Goal: Task Accomplishment & Management: Complete application form

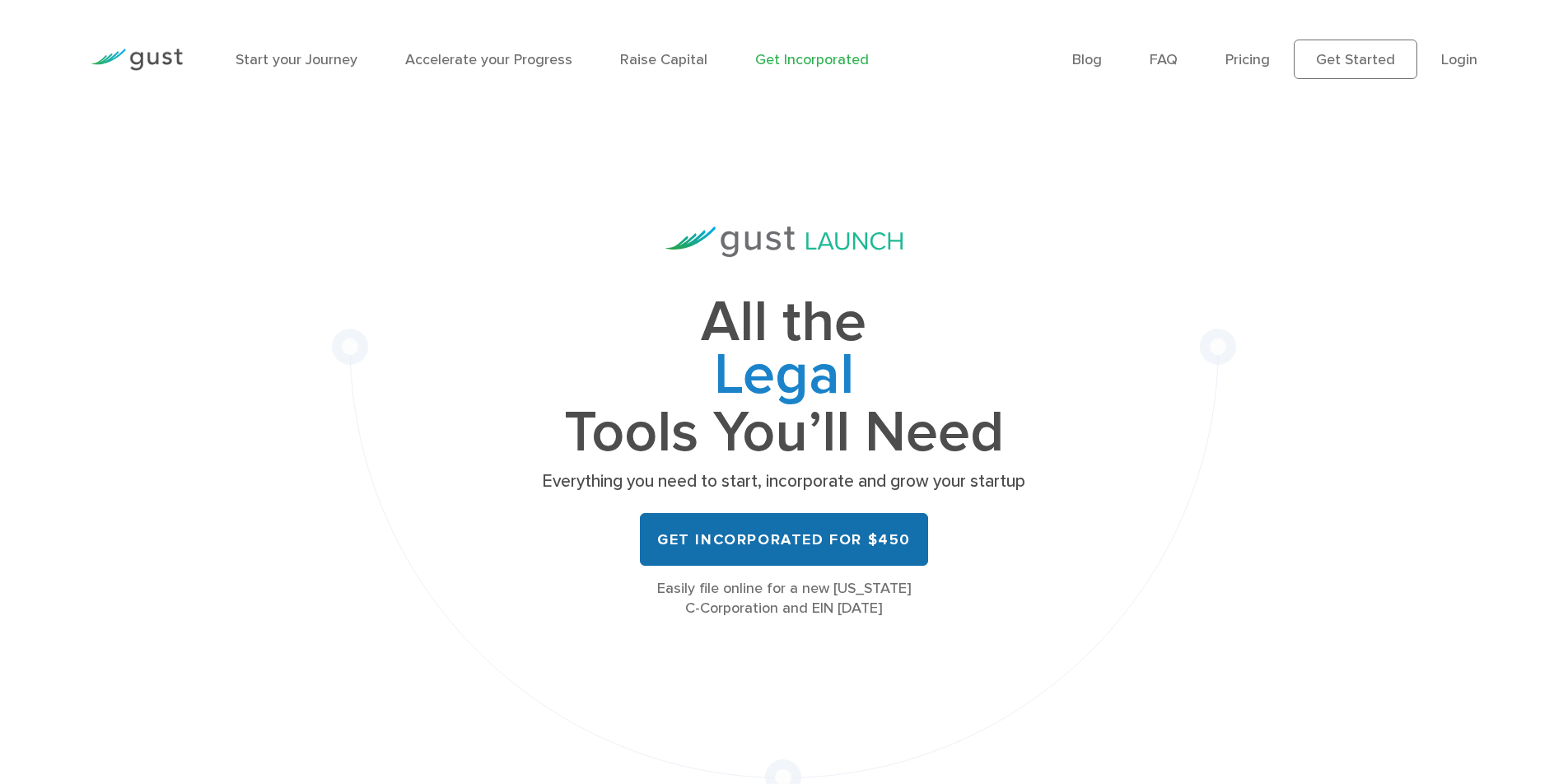
click at [777, 540] on link "Get Incorporated for $450" at bounding box center [784, 539] width 288 height 53
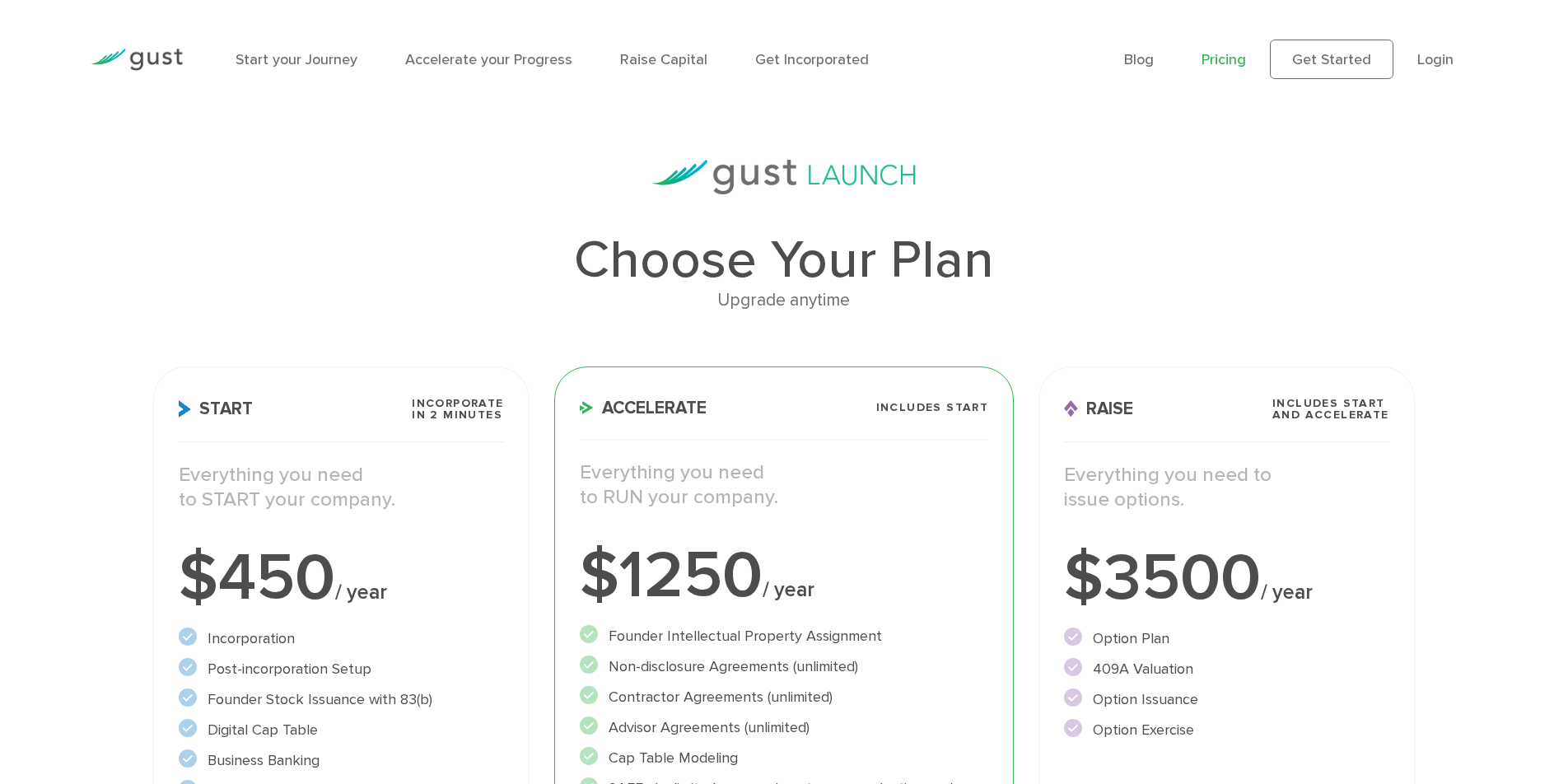
click at [427, 421] on h3 "Start Incorporate in 2 Minutes" at bounding box center [340, 420] width 324 height 45
click at [287, 409] on h3 "Start Incorporate in 2 Minutes" at bounding box center [340, 420] width 324 height 45
click at [349, 545] on div "$450 / year" at bounding box center [340, 578] width 324 height 66
click at [360, 478] on p "Everything you need to START your company." at bounding box center [340, 488] width 324 height 50
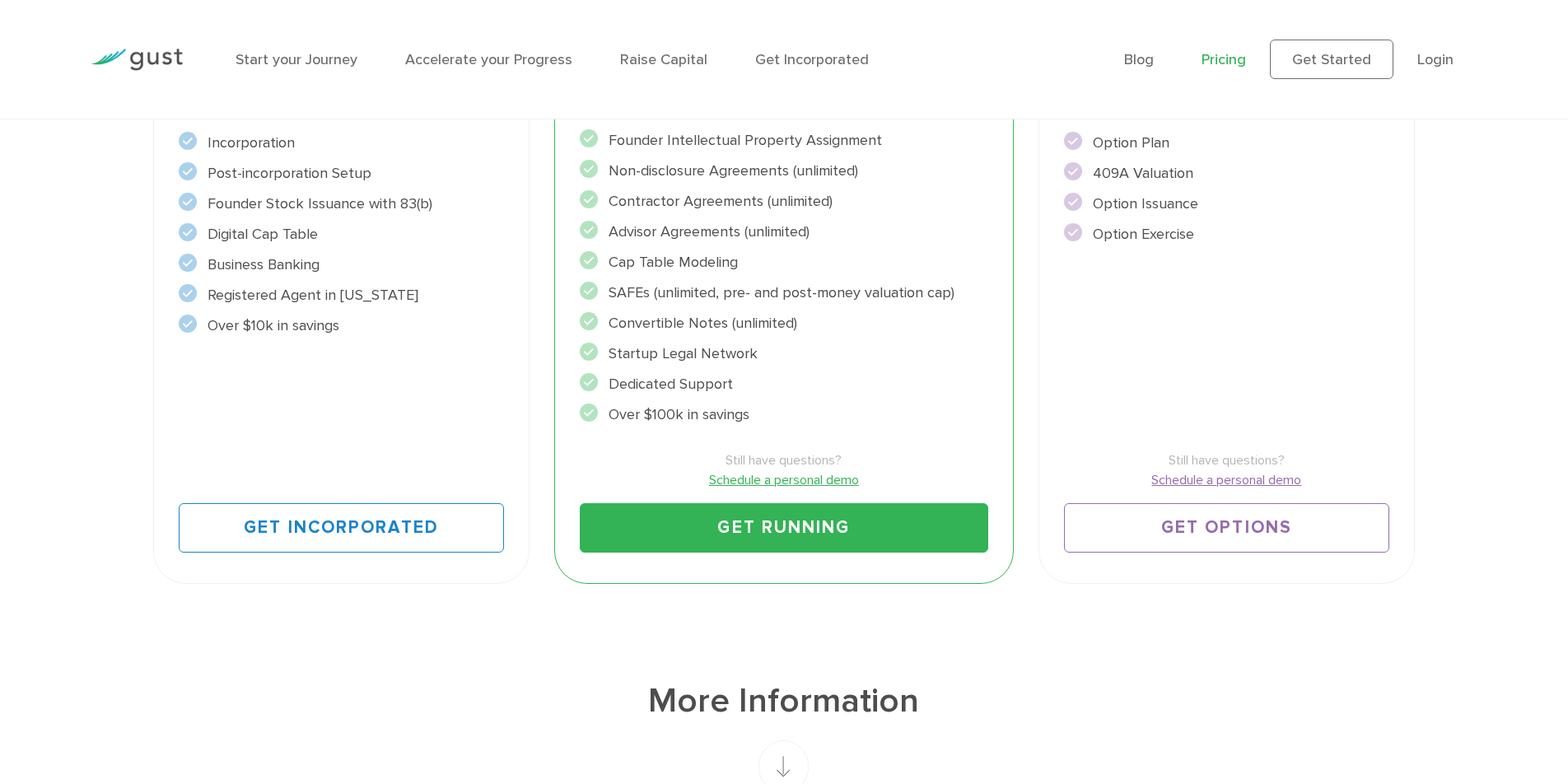
scroll to position [508, 0]
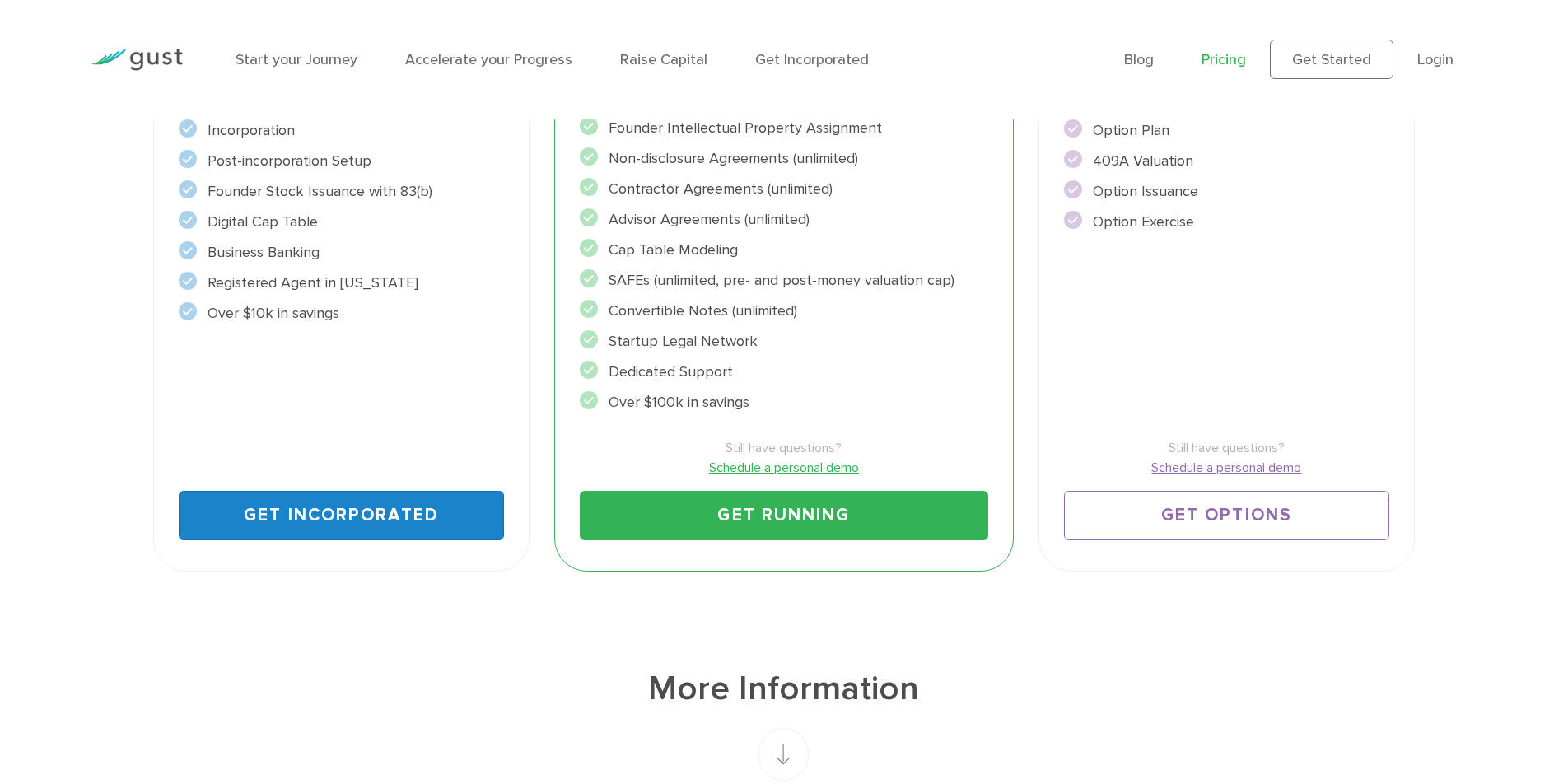
click at [332, 507] on link "Get Incorporated" at bounding box center [340, 516] width 324 height 50
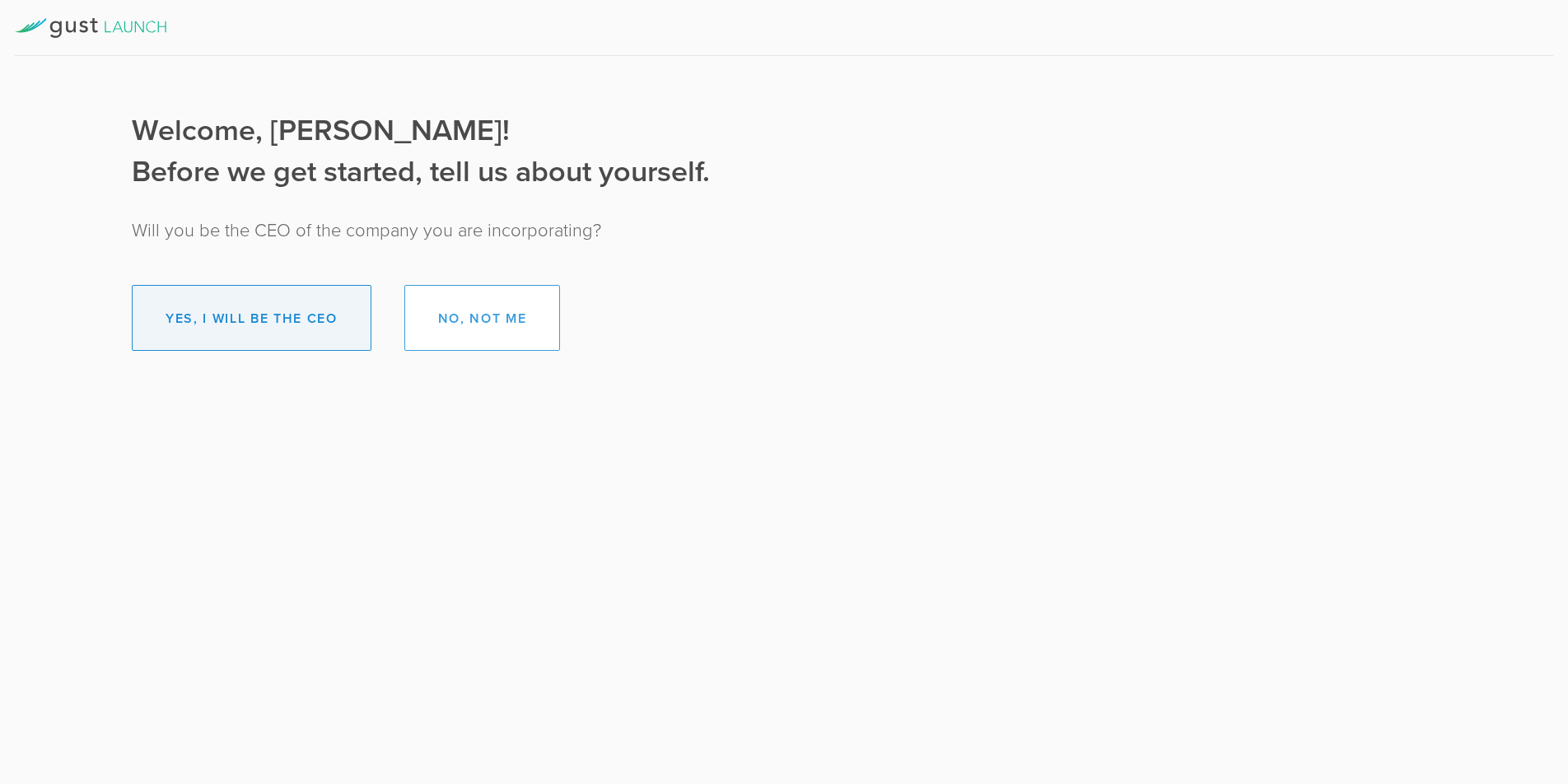
click at [314, 310] on button "Yes, I will be the CEO" at bounding box center [252, 318] width 240 height 66
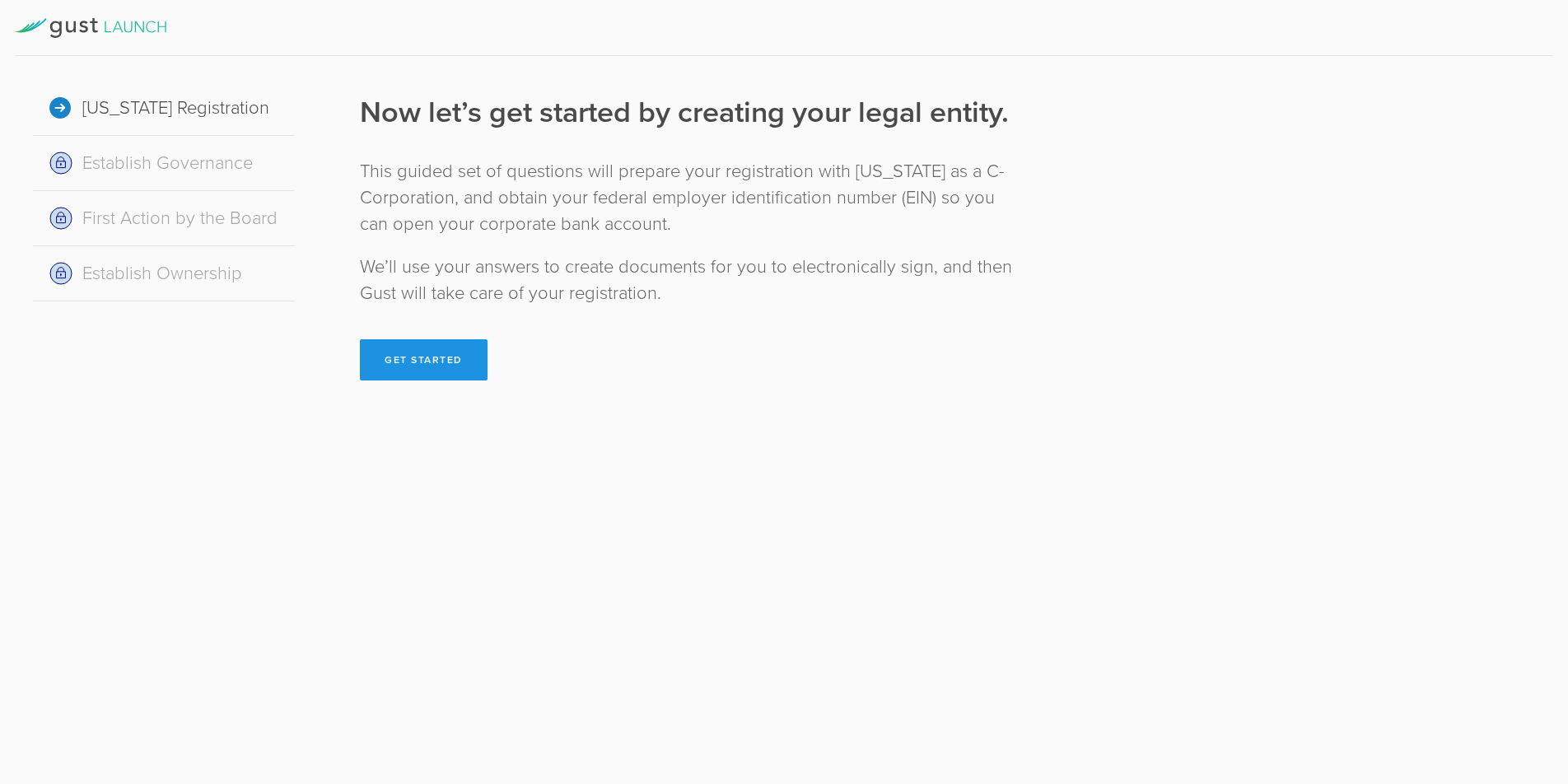
click at [403, 367] on button "Get Started" at bounding box center [424, 359] width 128 height 41
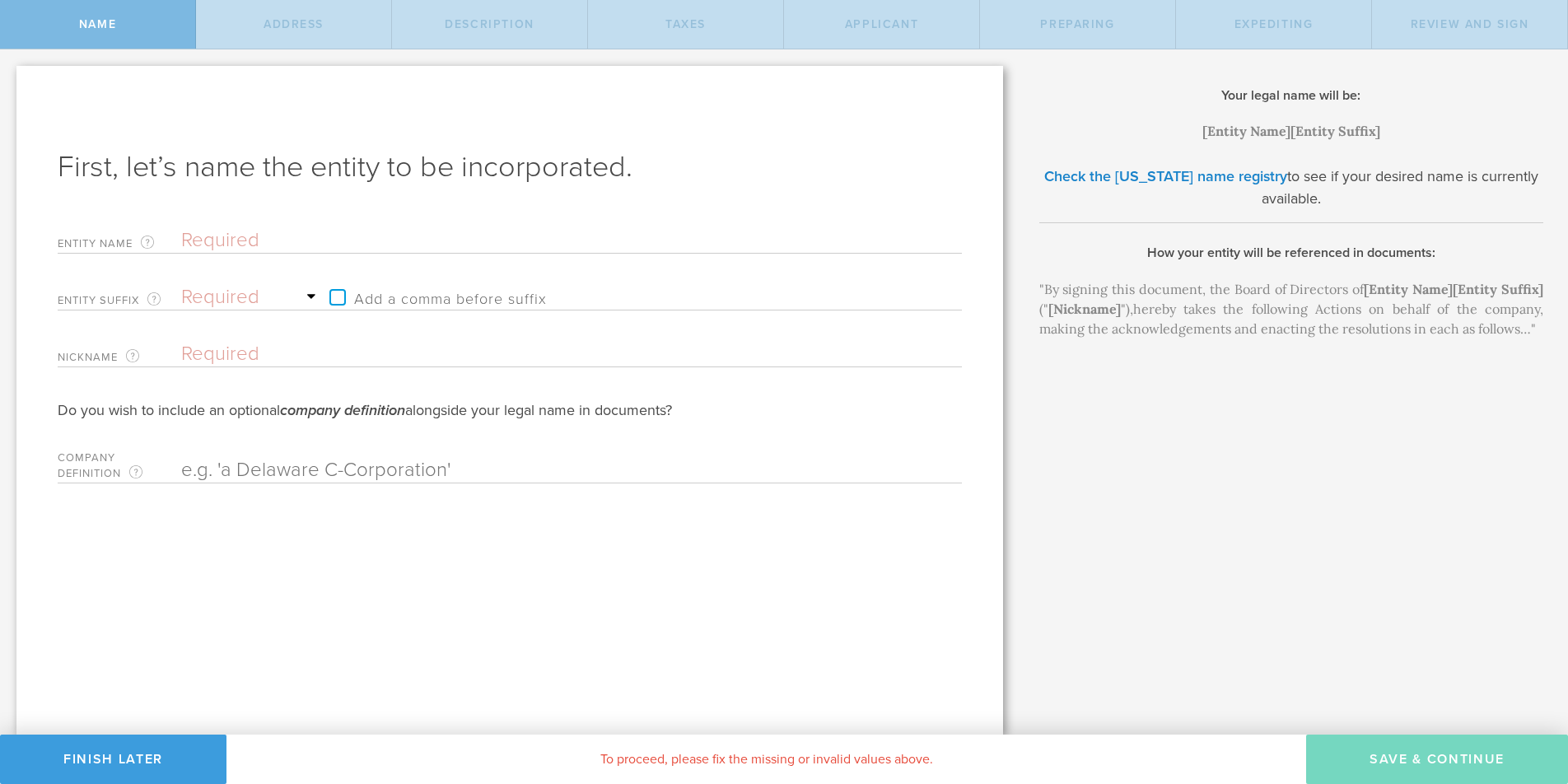
click at [389, 246] on input "text" at bounding box center [543, 240] width 724 height 25
type input "A"
type input "Ar"
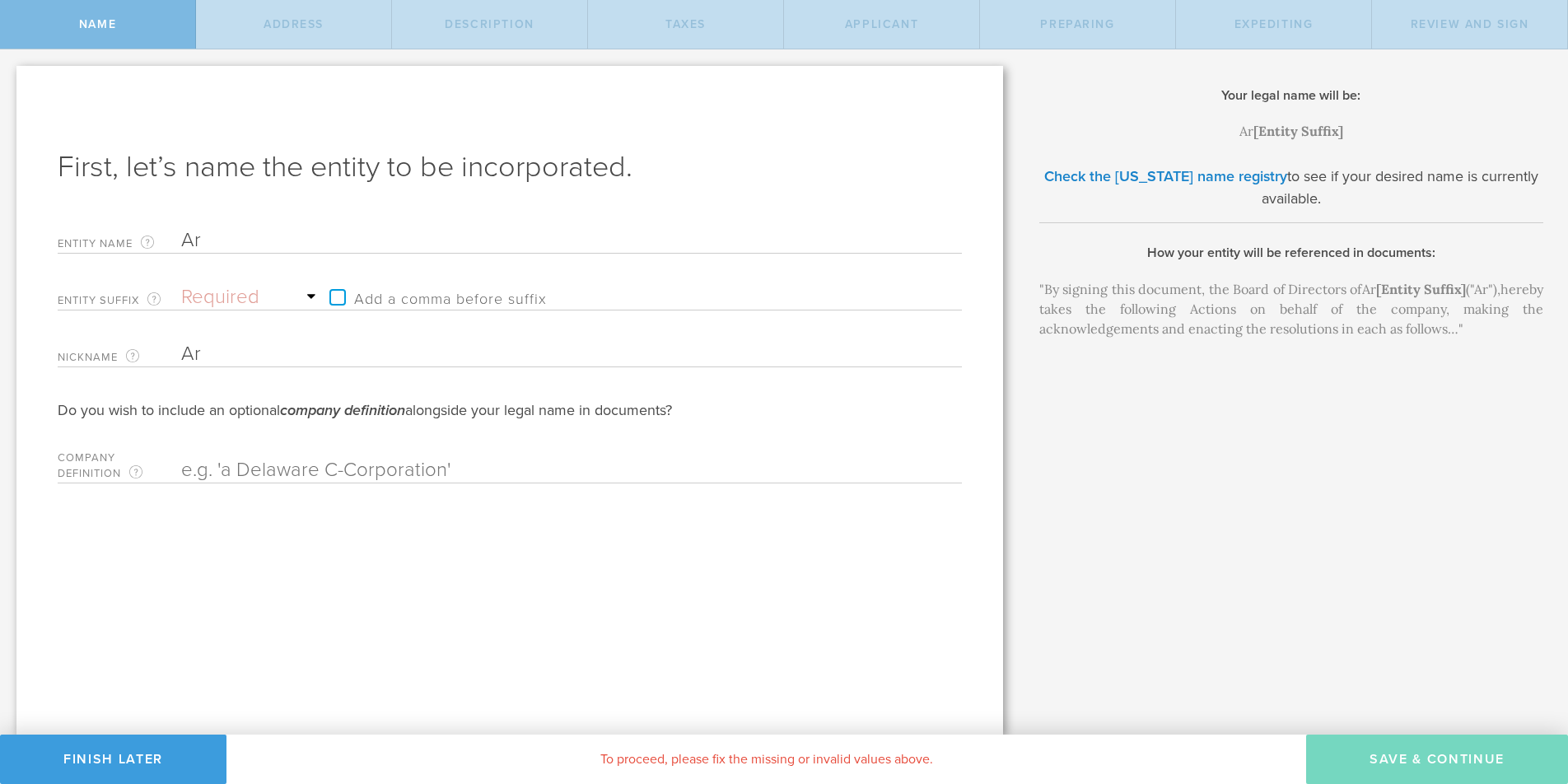
type input "Arc"
type input "Arch"
type input "Archi"
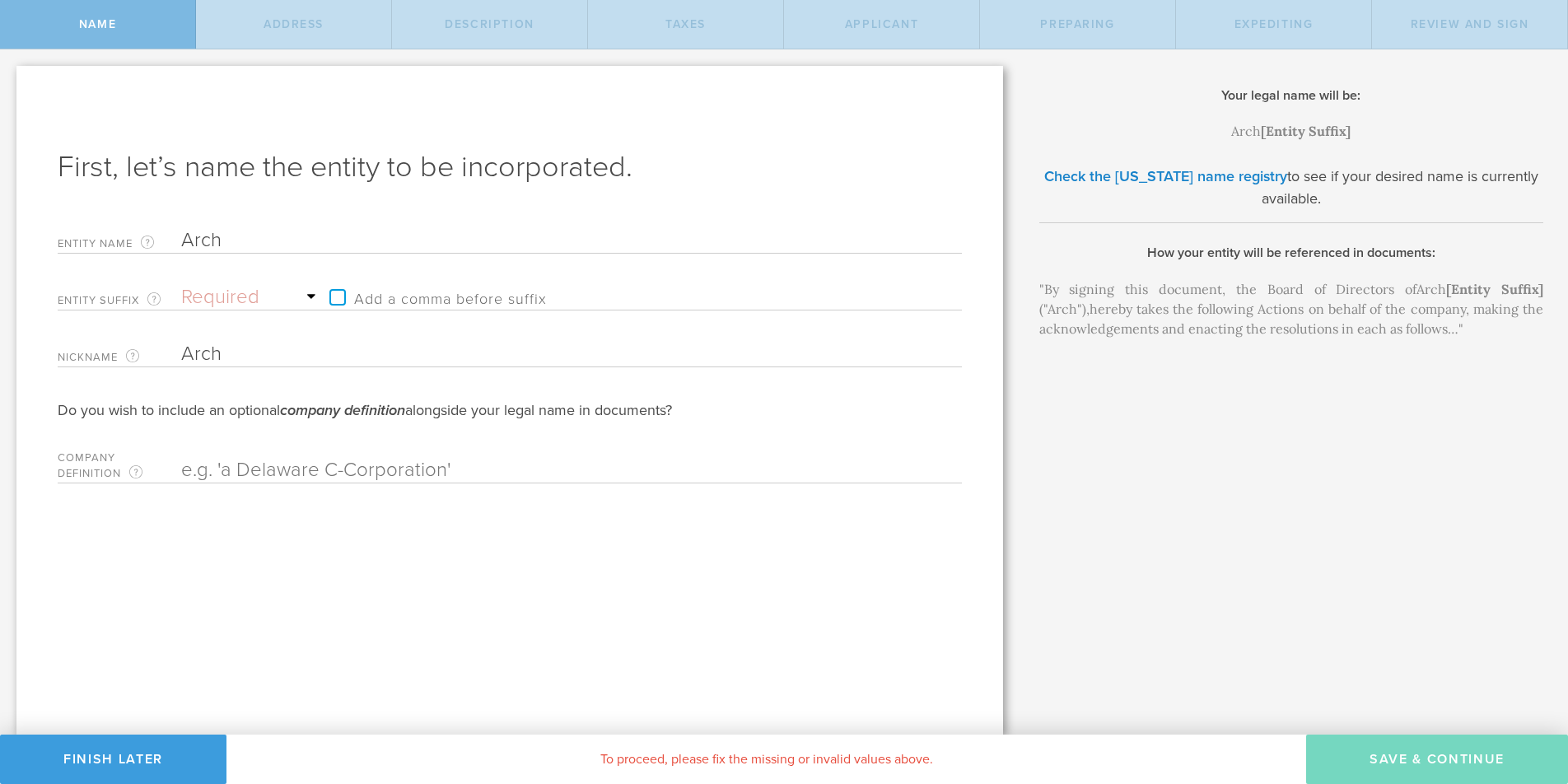
type input "Archi"
type input "[PERSON_NAME]"
type input "[PERSON_NAME]."
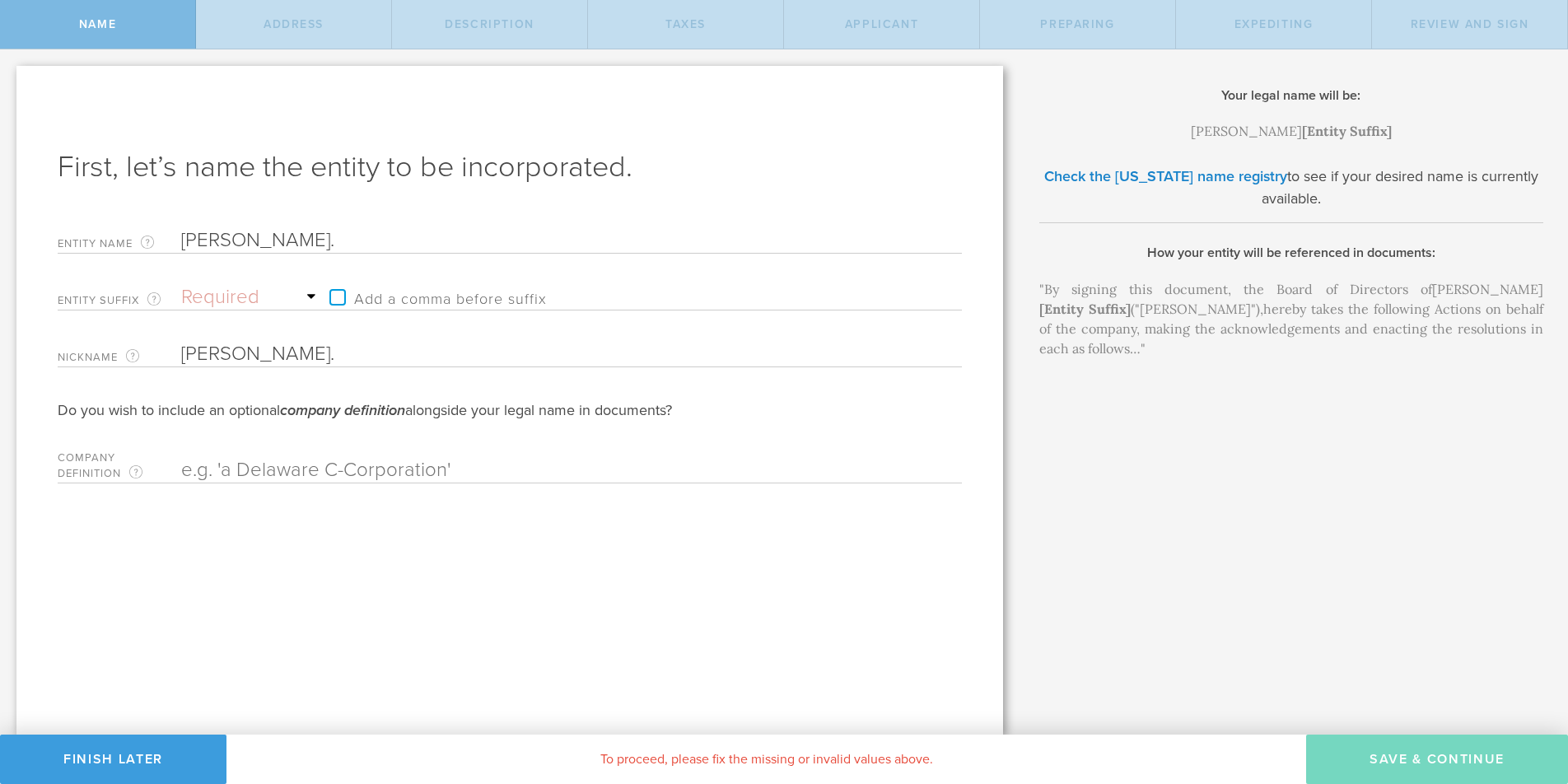
type input "[PERSON_NAME].c"
type input "[PERSON_NAME][DOMAIN_NAME]"
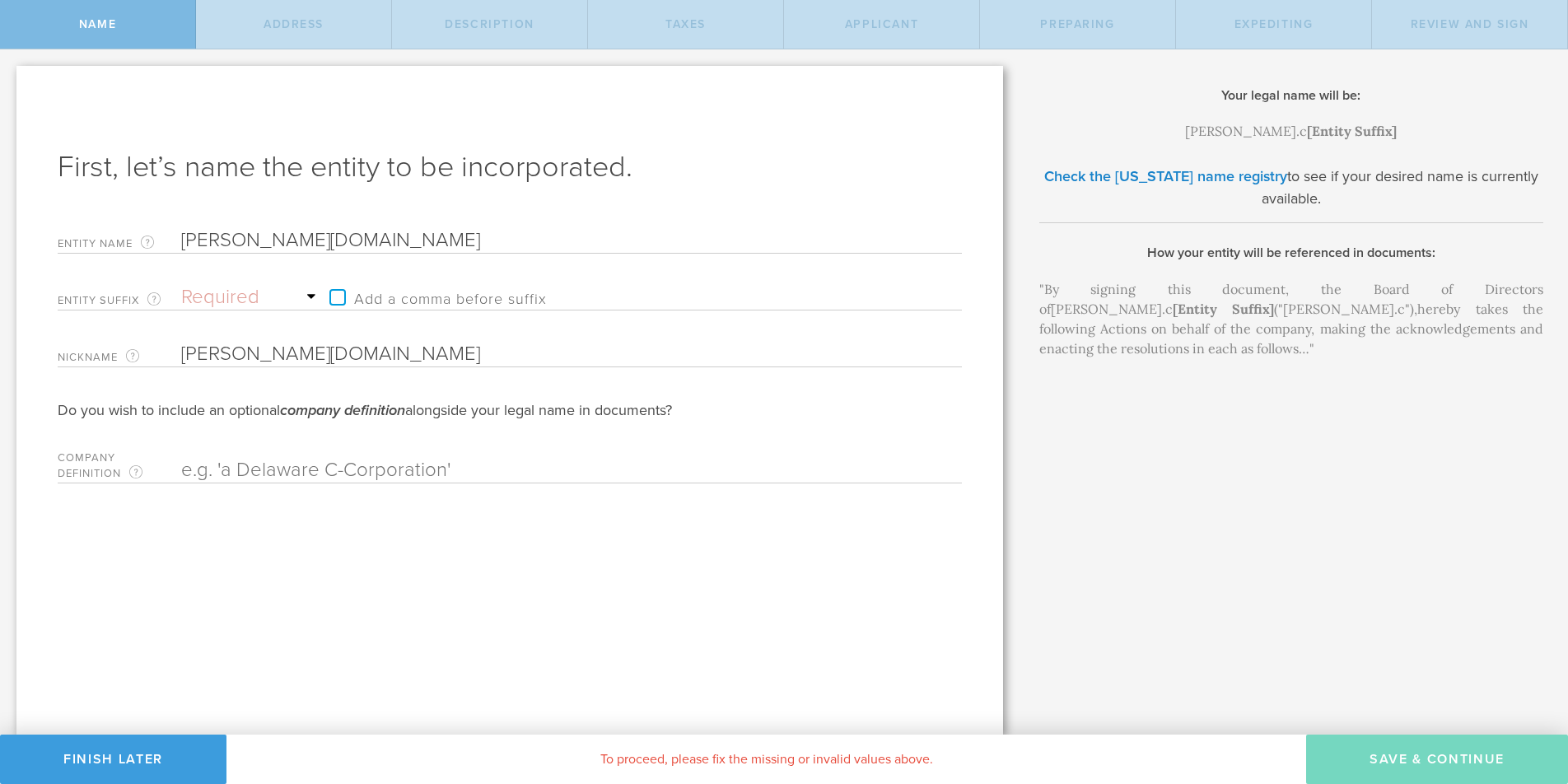
type input "[PERSON_NAME][DOMAIN_NAME]"
type input "[PERSON_NAME][DOMAIN_NAME],"
type input "[PERSON_NAME][DOMAIN_NAME], I"
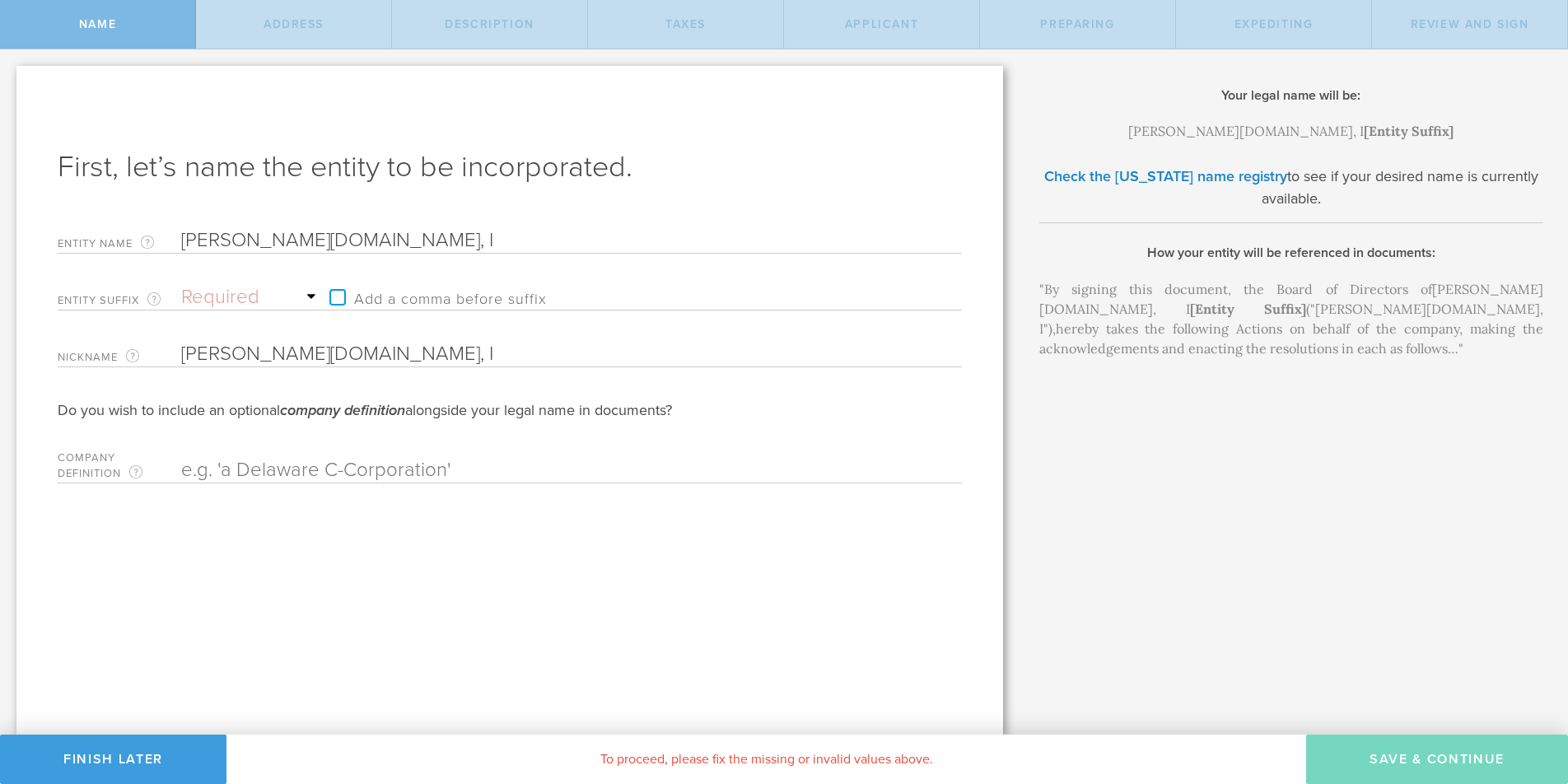
type input "[PERSON_NAME][DOMAIN_NAME], In"
type input "[PERSON_NAME][DOMAIN_NAME], Inc"
type input "[PERSON_NAME][DOMAIN_NAME], Inc."
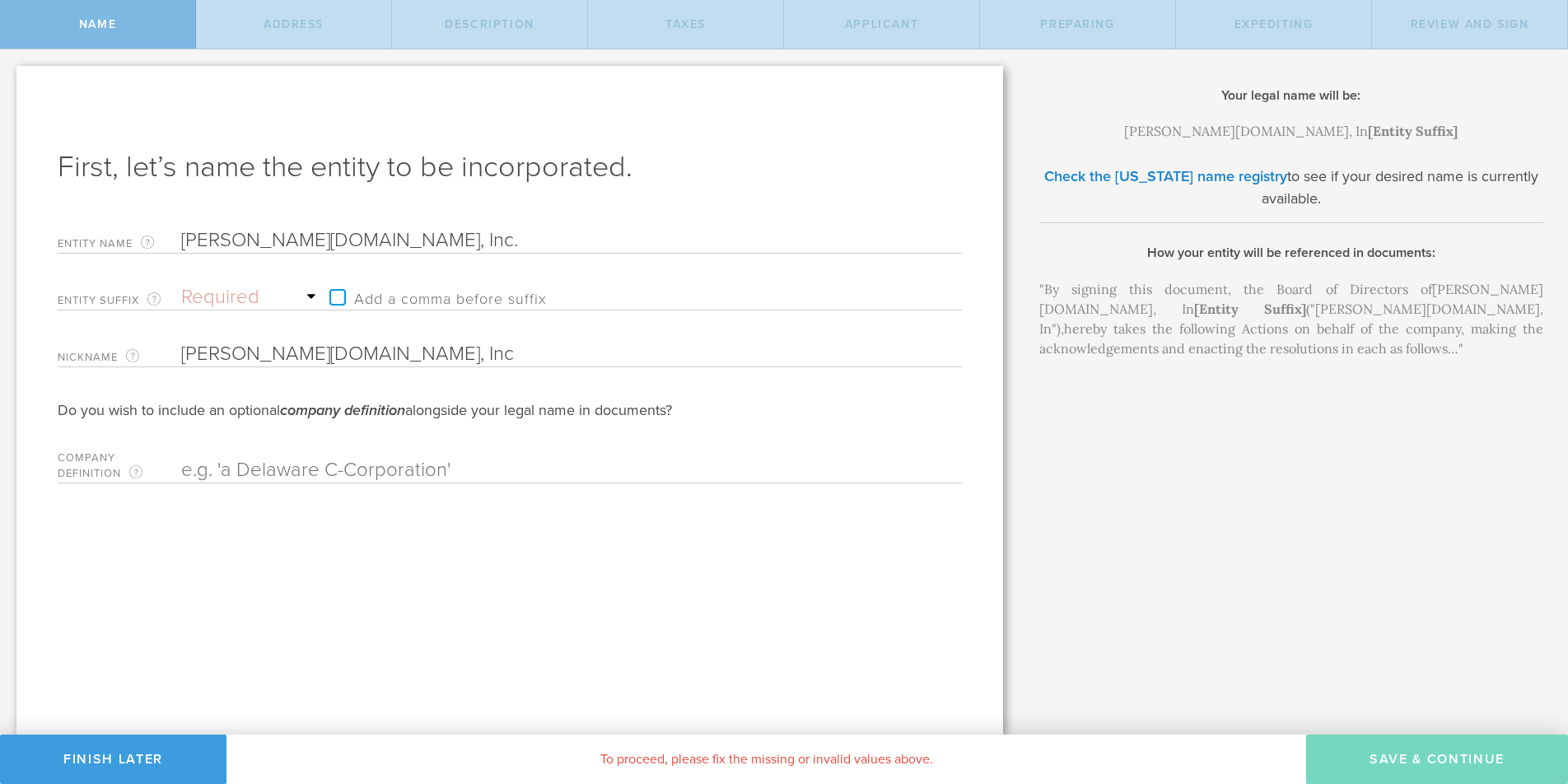
type input "[PERSON_NAME][DOMAIN_NAME], Inc."
click at [271, 292] on select "Required Association Club Co. Company Corp. Corporation Foundation Fund Inc. In…" at bounding box center [252, 297] width 140 height 25
select select "inc."
click at [182, 285] on select "Required Association Club Co. Company Corp. Corporation Foundation Fund Inc. In…" at bounding box center [252, 297] width 140 height 25
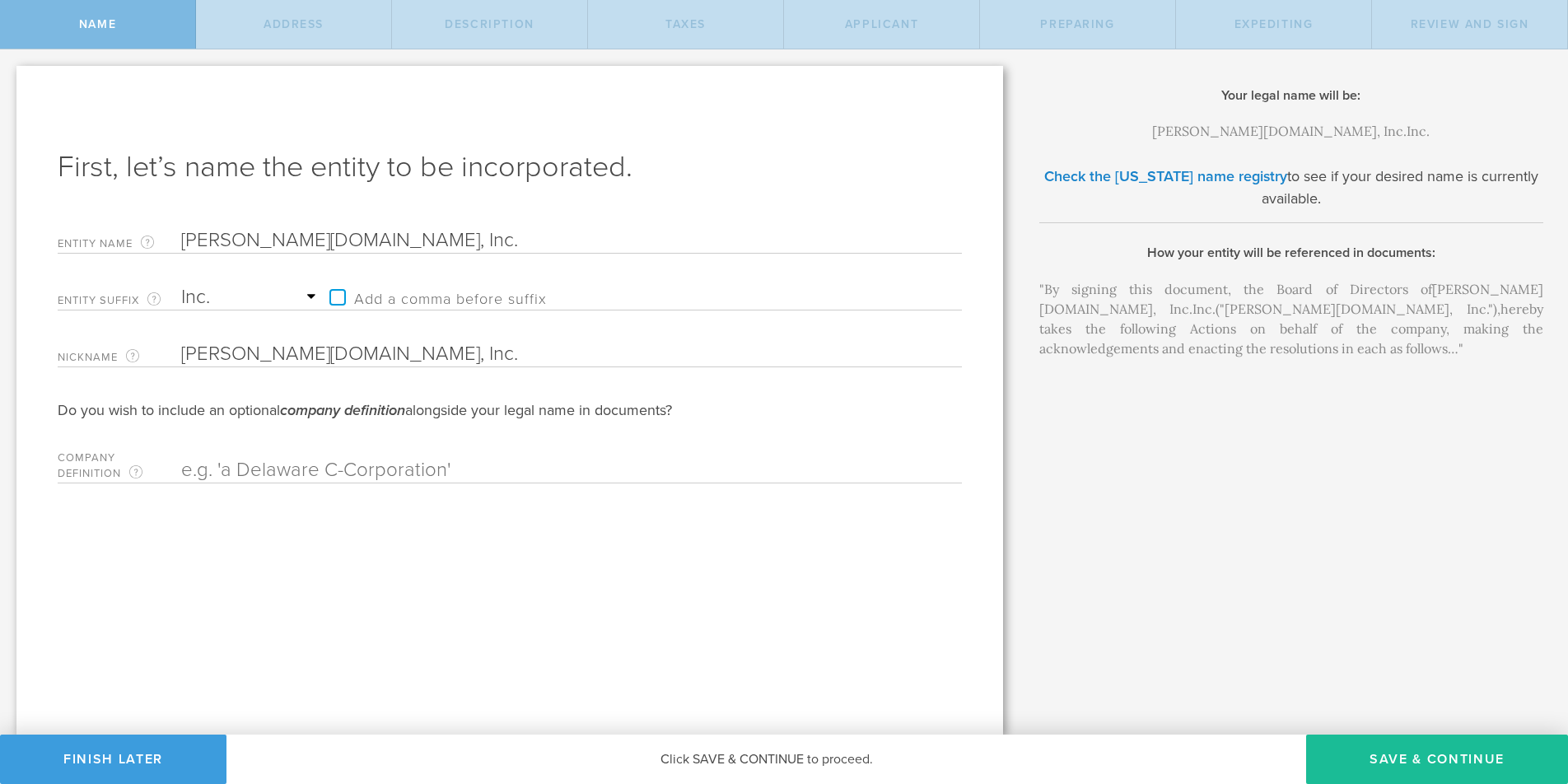
click at [338, 242] on input "[PERSON_NAME][DOMAIN_NAME], Inc." at bounding box center [543, 240] width 724 height 25
type input "[PERSON_NAME][DOMAIN_NAME], Inc"
type input "[PERSON_NAME][DOMAIN_NAME], In"
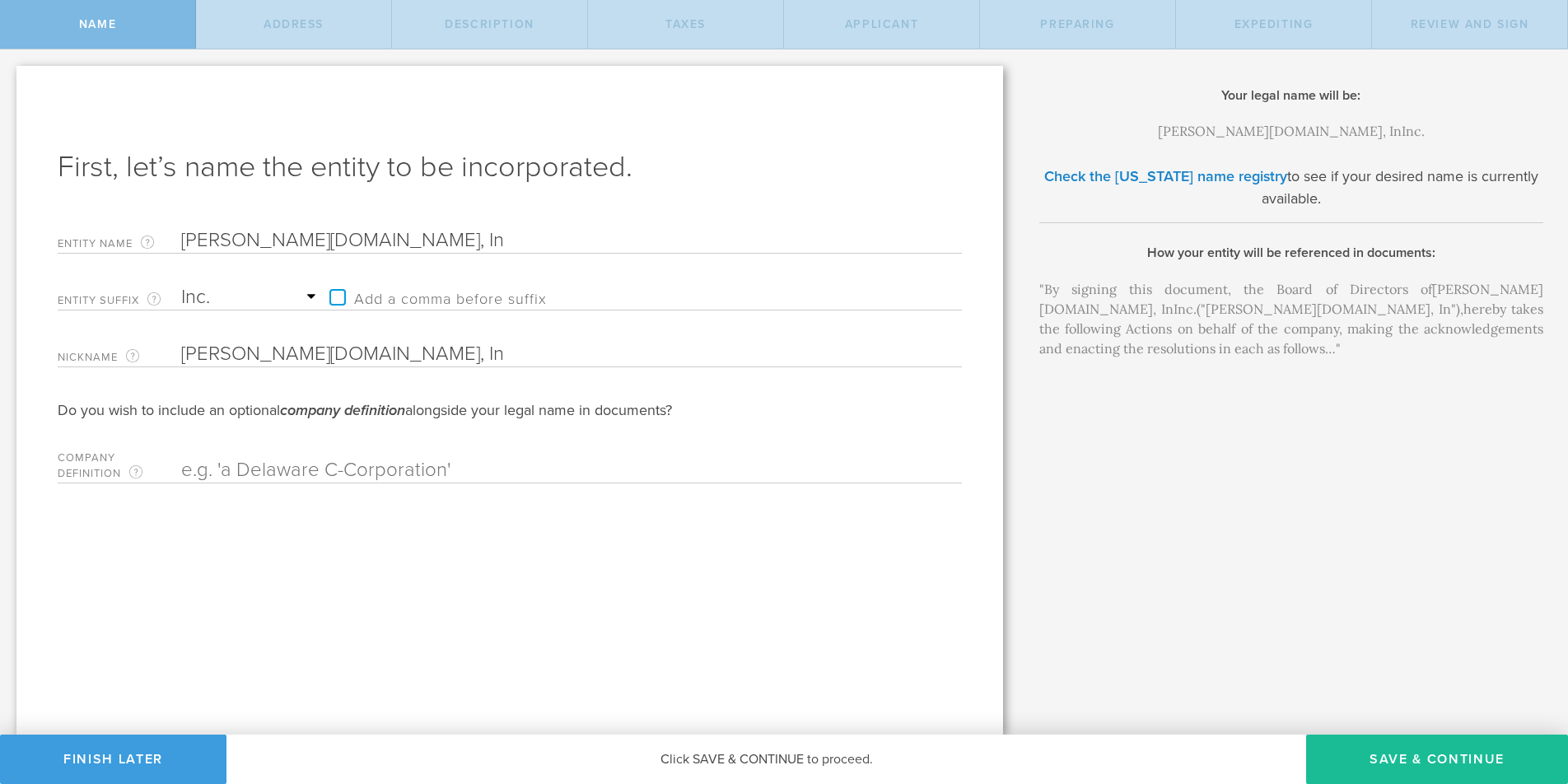
type input "[PERSON_NAME][DOMAIN_NAME], I"
type input "[PERSON_NAME][DOMAIN_NAME],"
type input "[PERSON_NAME][DOMAIN_NAME]"
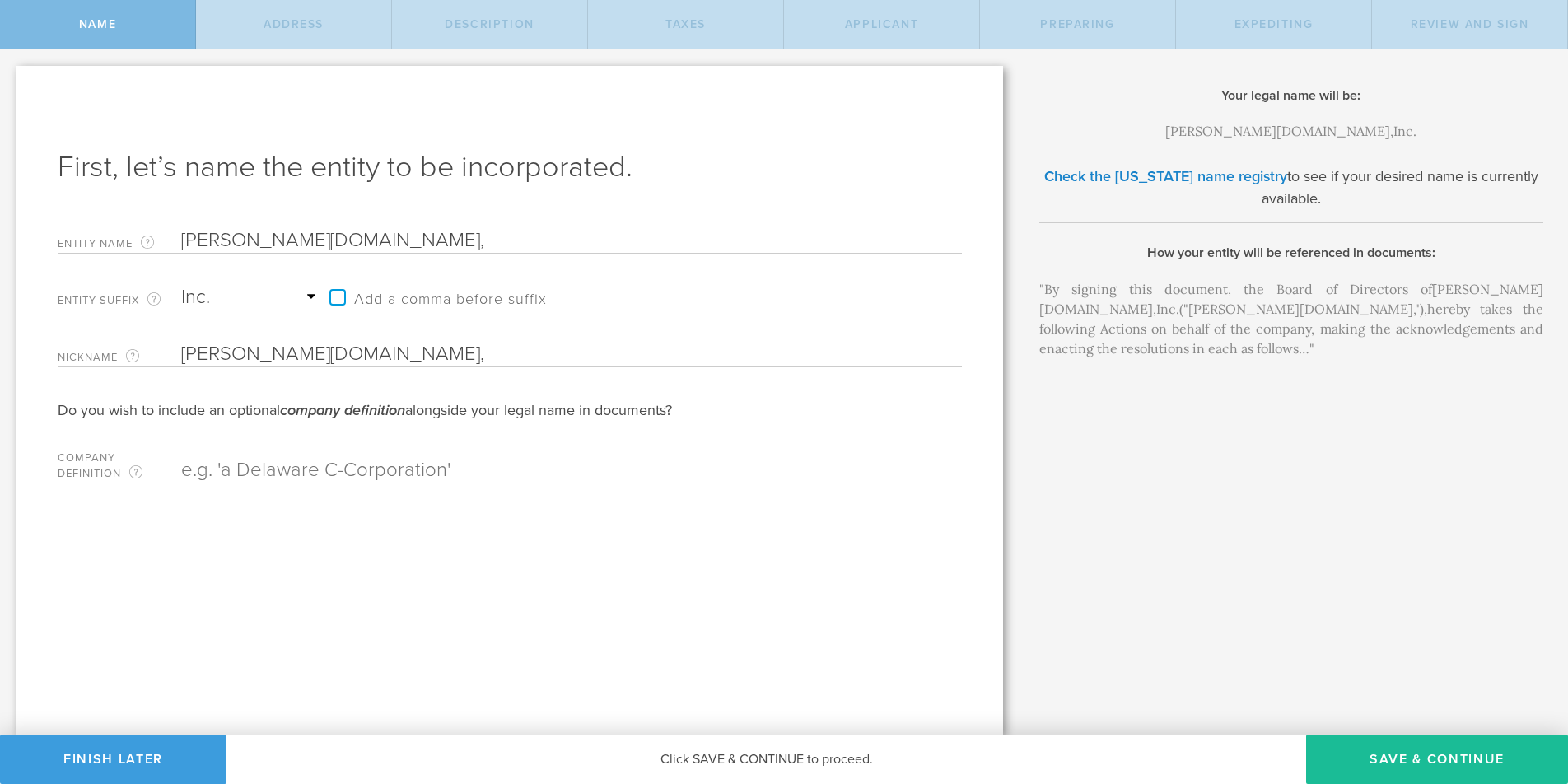
type input "[PERSON_NAME][DOMAIN_NAME]"
click at [340, 298] on label "Add a comma before suffix" at bounding box center [434, 297] width 226 height 25
click at [340, 298] on input "Add a comma before suffix" at bounding box center [576, 288] width 509 height 25
checkbox input "true"
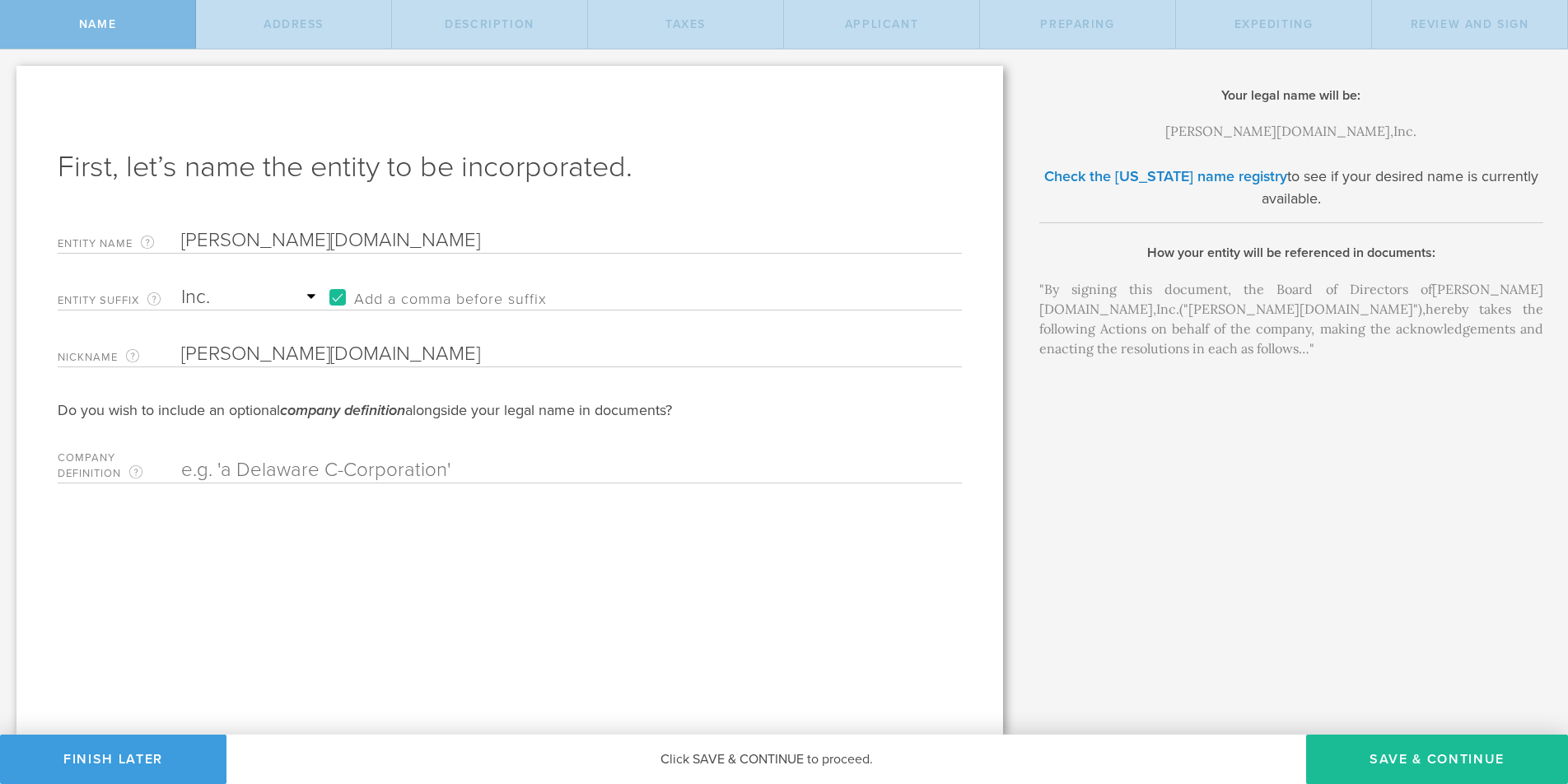
click at [305, 472] on input "text" at bounding box center [543, 470] width 724 height 25
click at [1426, 747] on button "Save & Continue" at bounding box center [1437, 759] width 261 height 50
checkbox input "true"
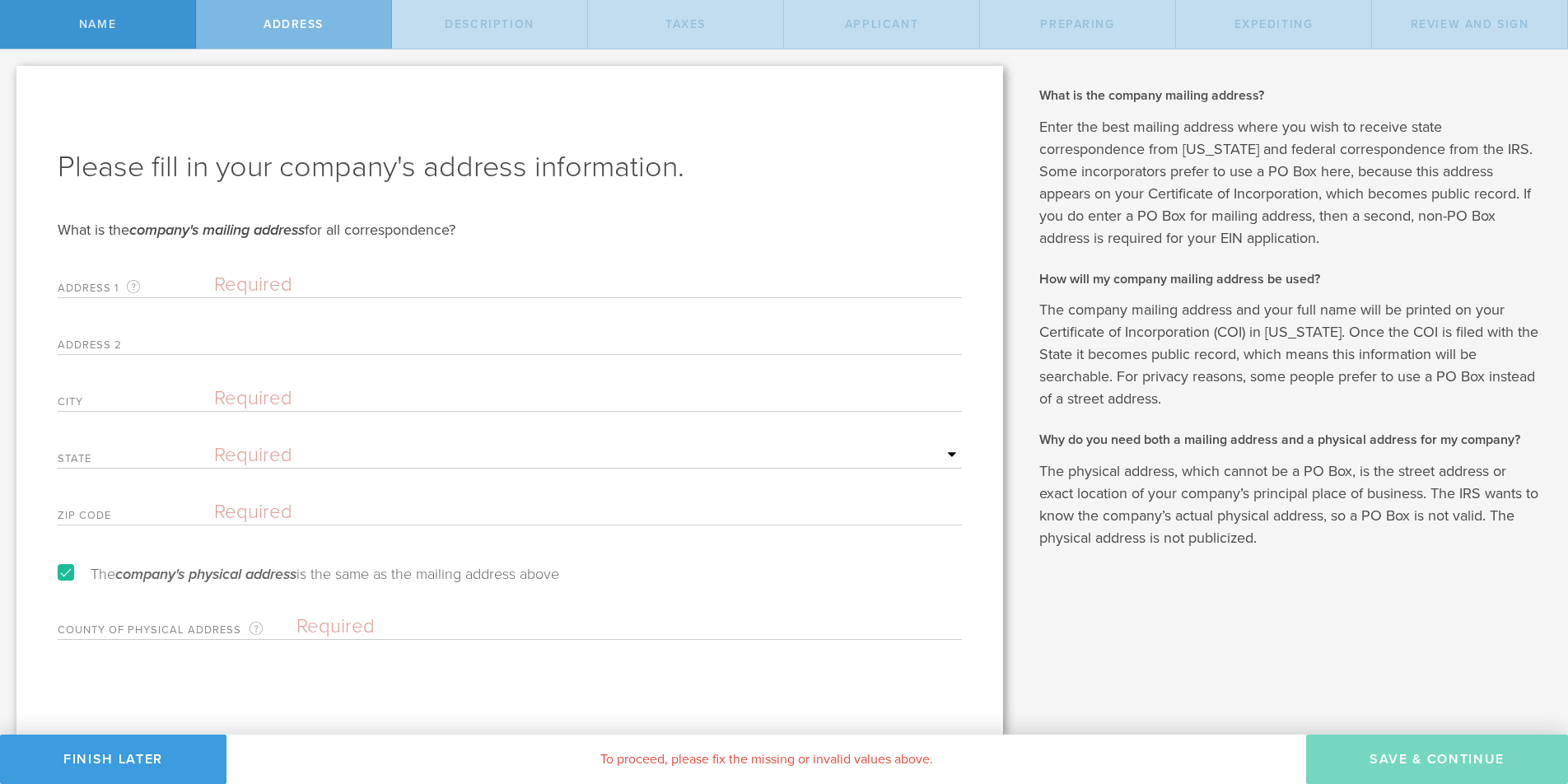
click at [495, 280] on input "text" at bounding box center [588, 284] width 748 height 25
type input "[STREET_ADDRESS]"
type input "Pinecrest"
select select "FL"
type input "33156"
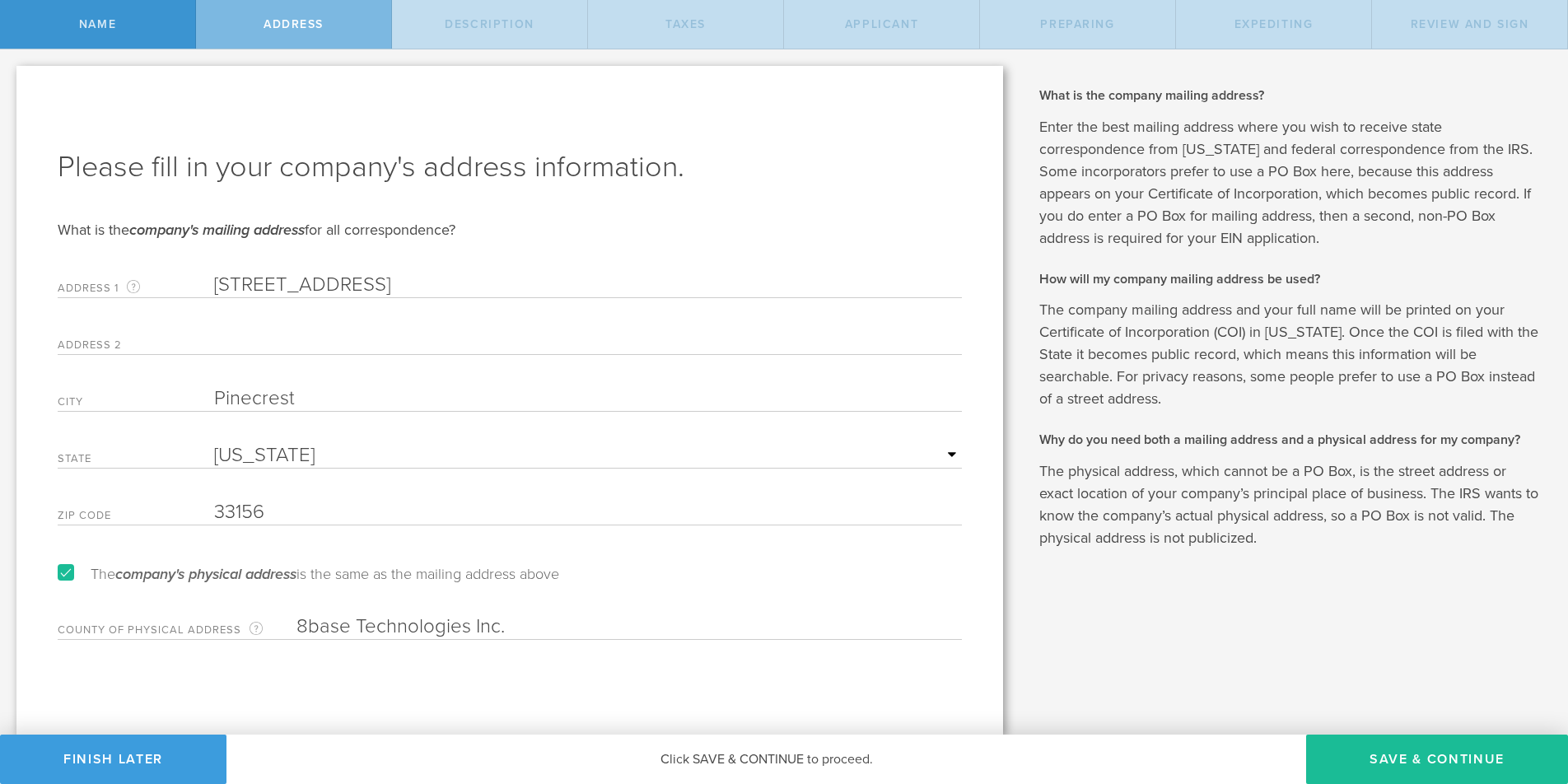
click at [390, 625] on input "8base Technologies Inc." at bounding box center [629, 626] width 666 height 25
type input "Miami-Dade"
click at [390, 679] on div "Please fill in your company's address information. What is the company's mailin…" at bounding box center [510, 400] width 987 height 668
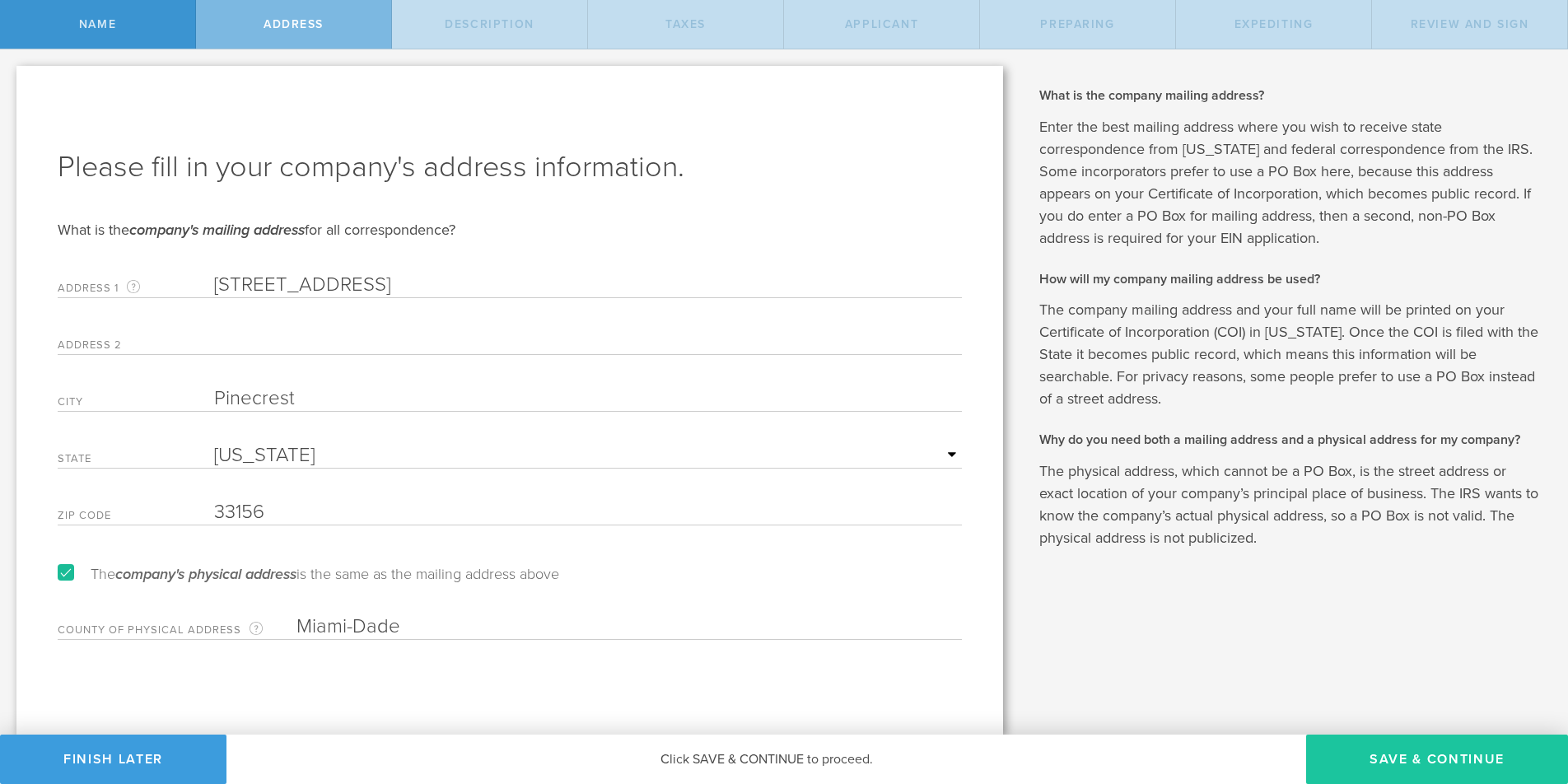
click at [1409, 749] on button "Save & Continue" at bounding box center [1437, 759] width 261 height 50
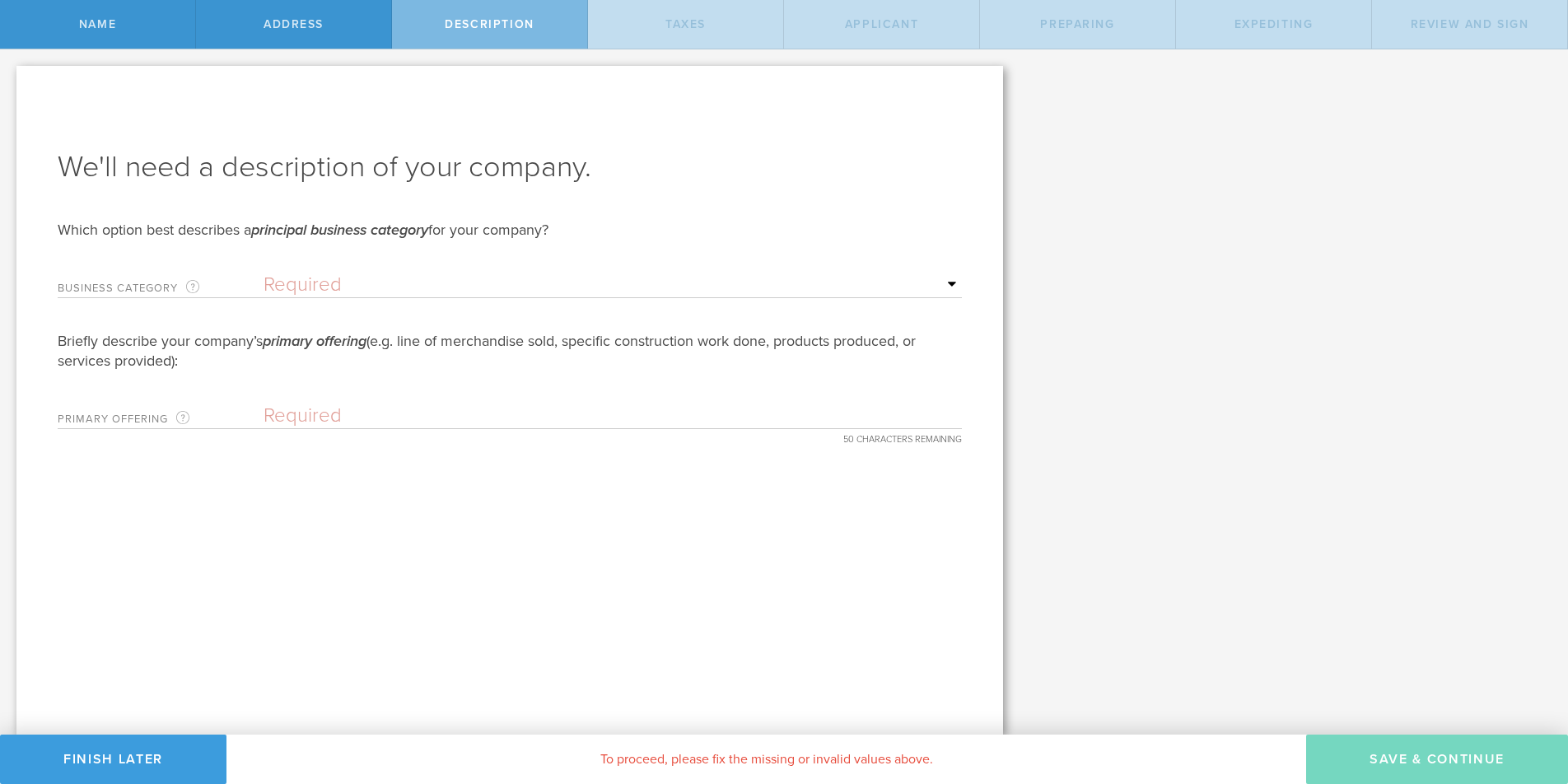
click at [338, 280] on select "Required Accommodation & food service Construction Finance & insurance Health c…" at bounding box center [613, 284] width 699 height 25
select select "other"
click at [263, 272] on select "Required Accommodation & food service Construction Finance & insurance Health c…" at bounding box center [613, 284] width 699 height 25
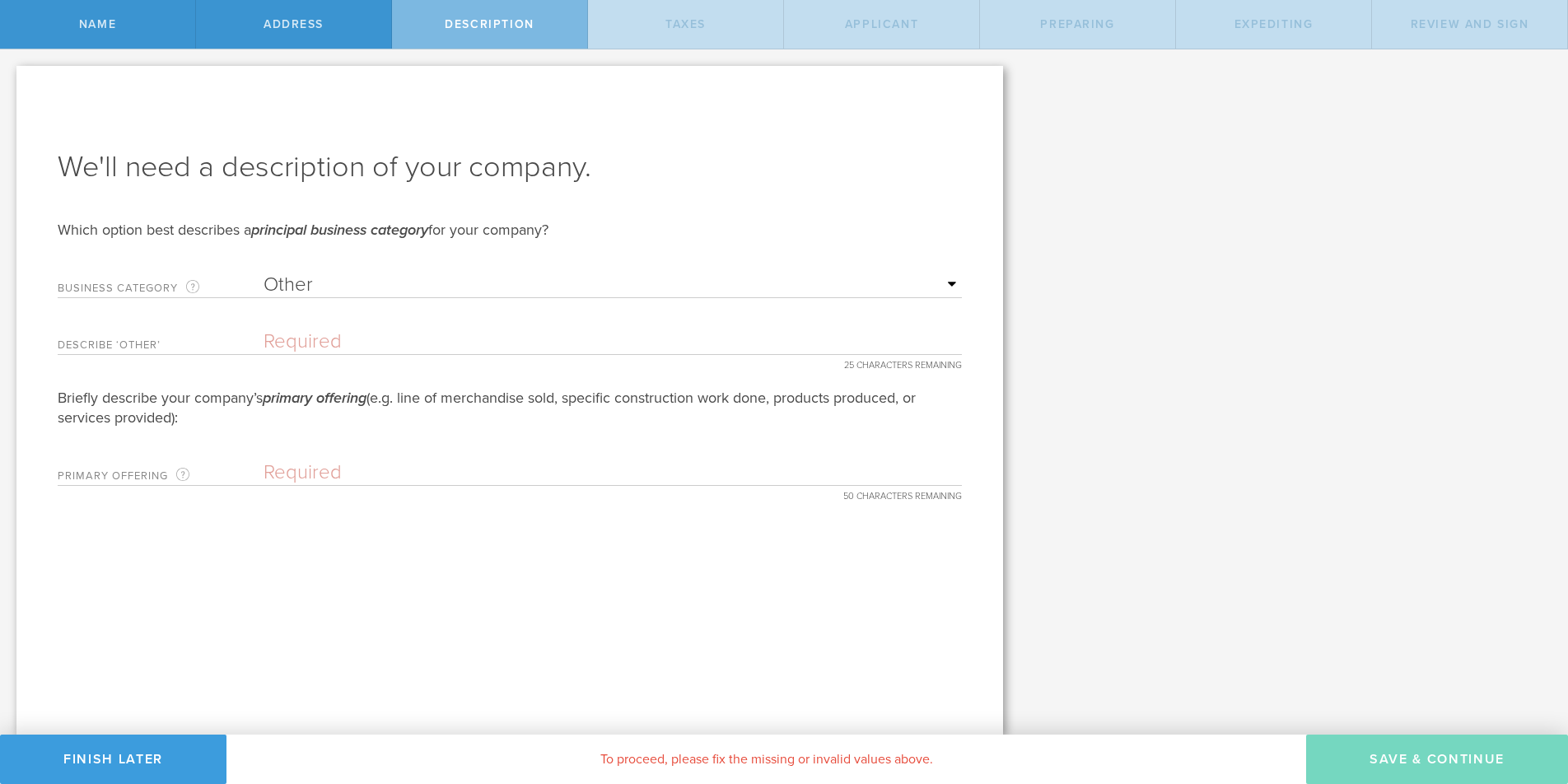
click at [304, 345] on input "text" at bounding box center [613, 341] width 699 height 25
type input "Technology"
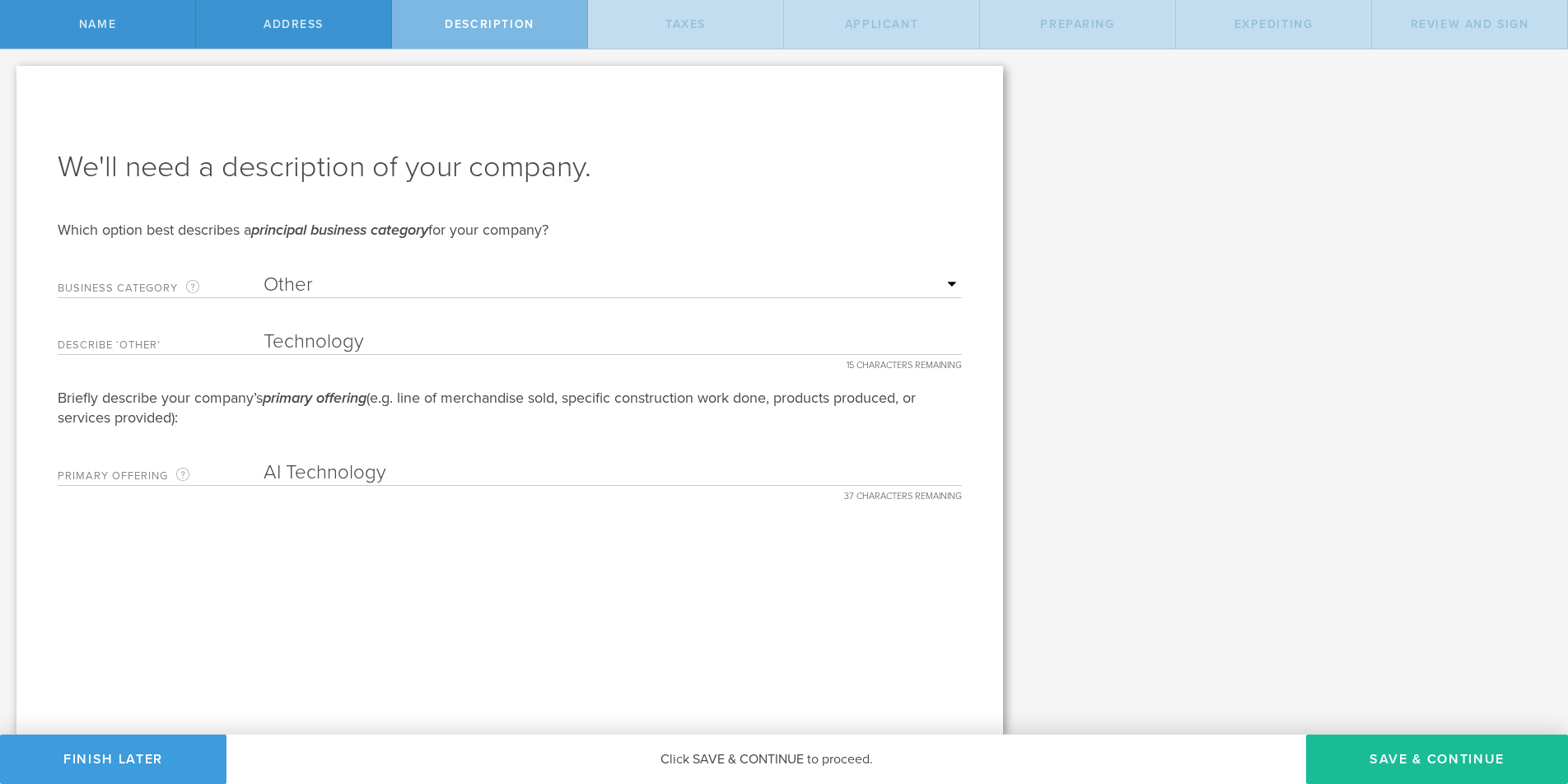
type input "AI Technology"
click at [1412, 761] on button "Save & Continue" at bounding box center [1437, 759] width 261 height 50
type input "0"
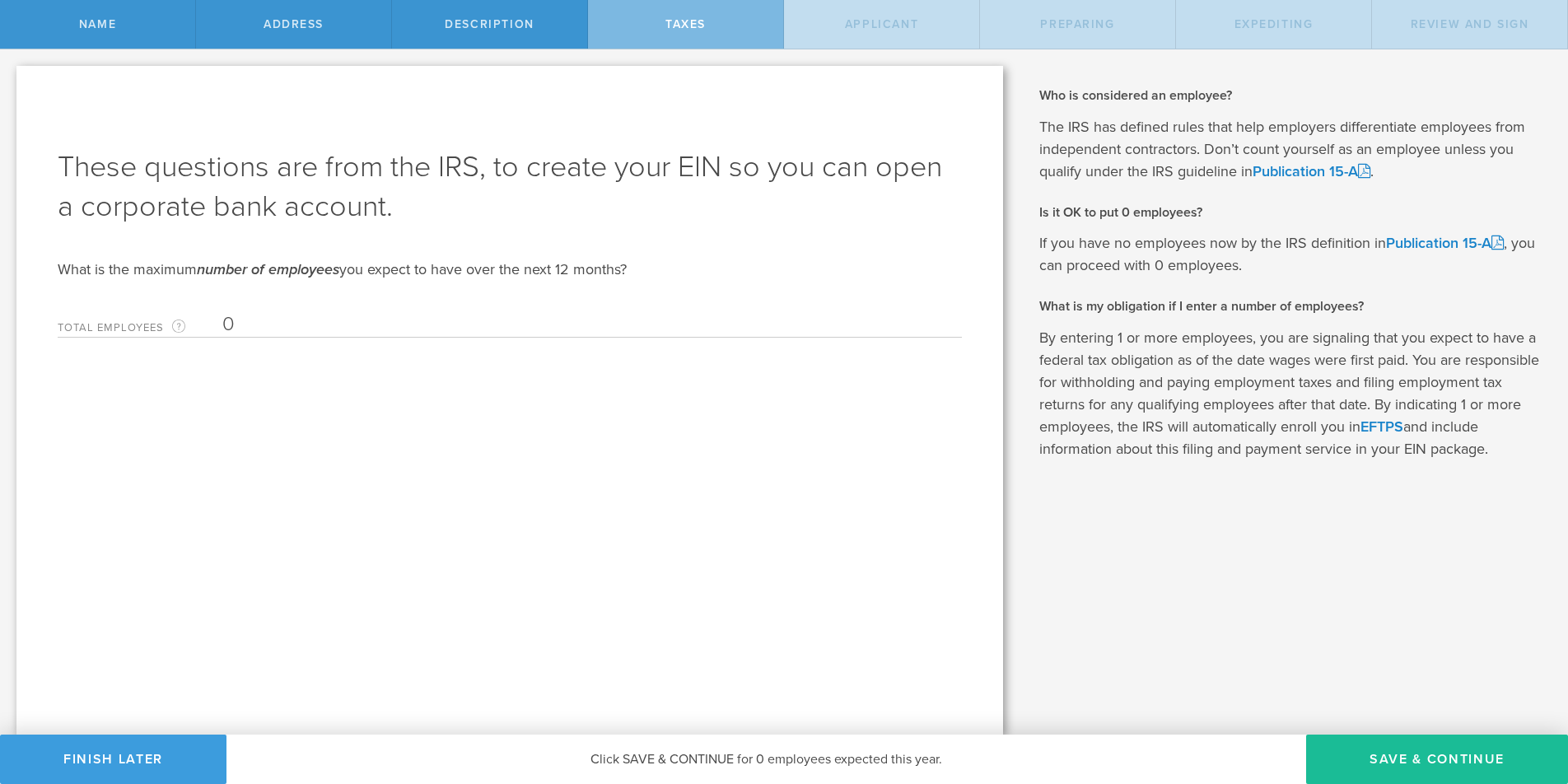
click at [266, 327] on input "0" at bounding box center [588, 324] width 732 height 25
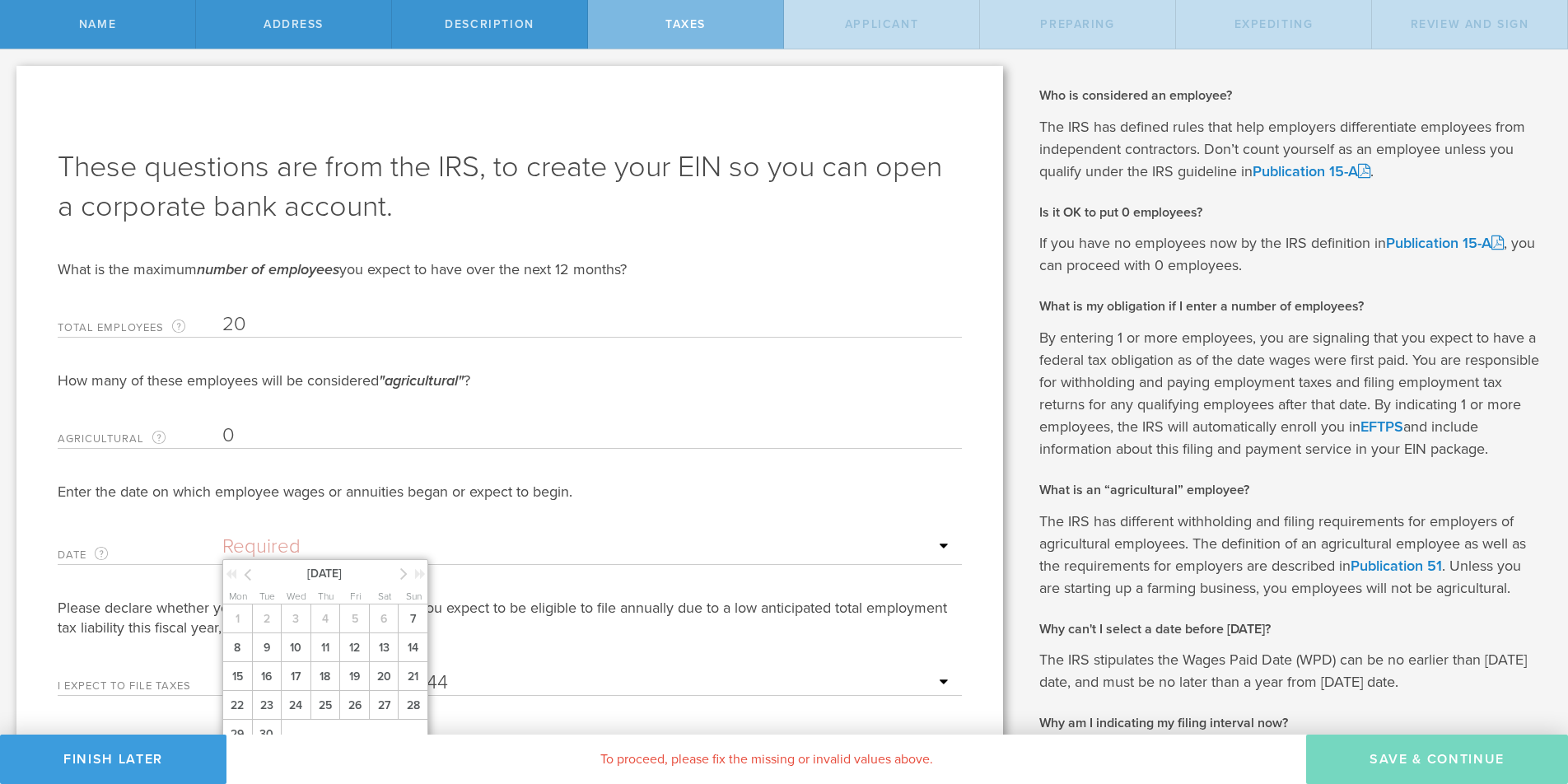
click at [298, 540] on input "text" at bounding box center [588, 547] width 732 height 25
click at [234, 642] on span "8" at bounding box center [238, 647] width 30 height 29
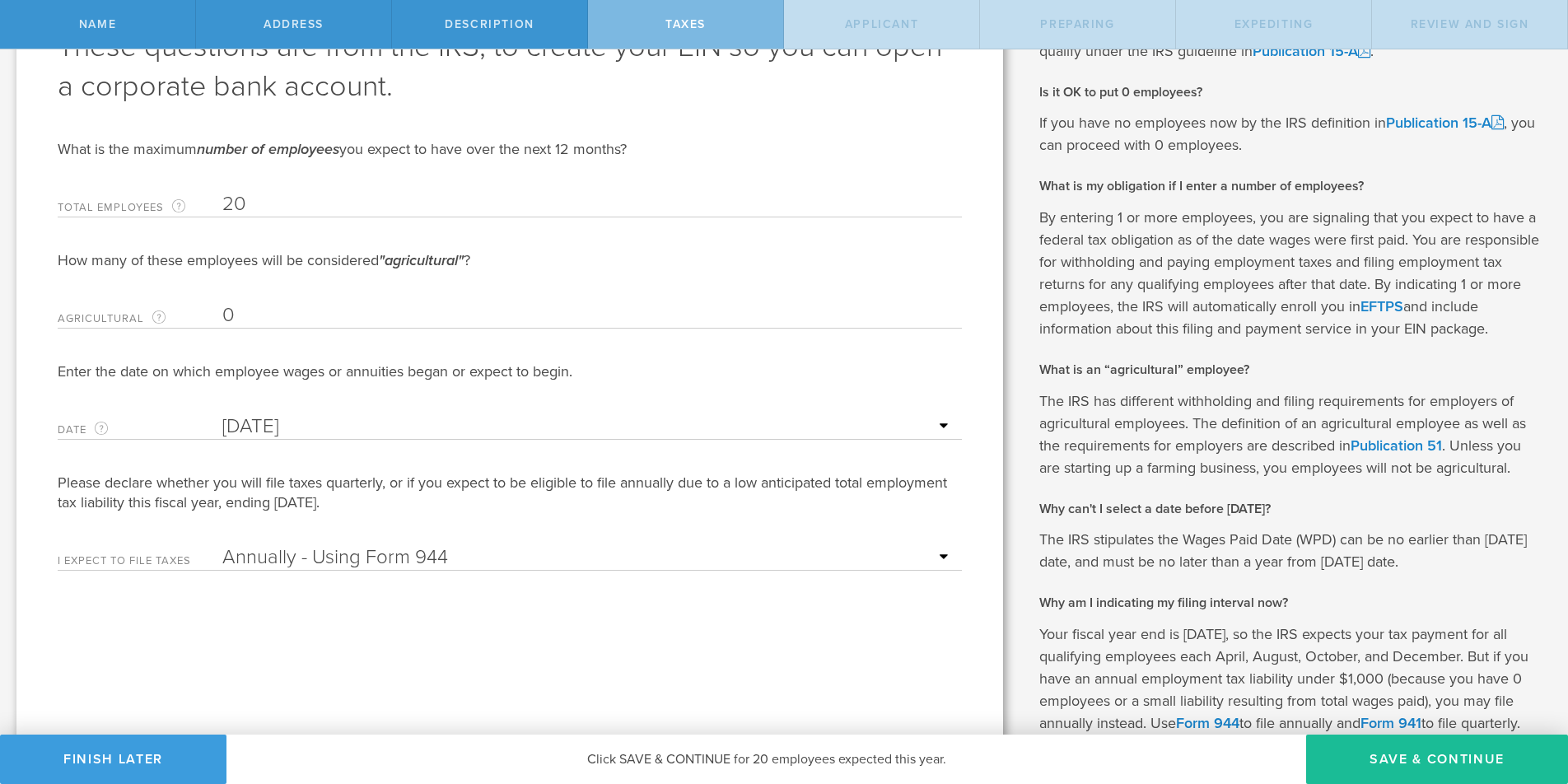
scroll to position [87, 0]
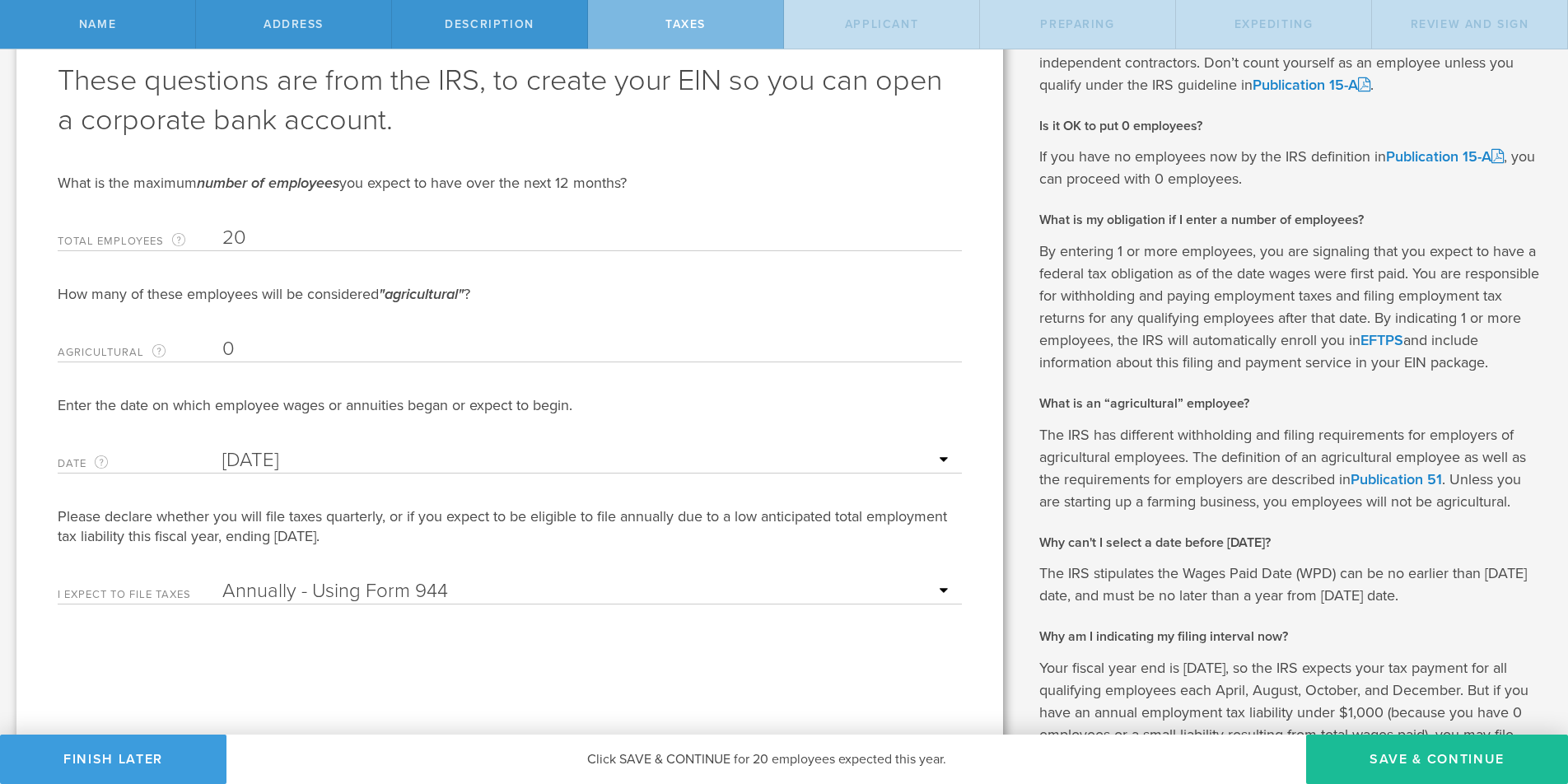
click at [233, 240] on input "20" at bounding box center [588, 237] width 732 height 25
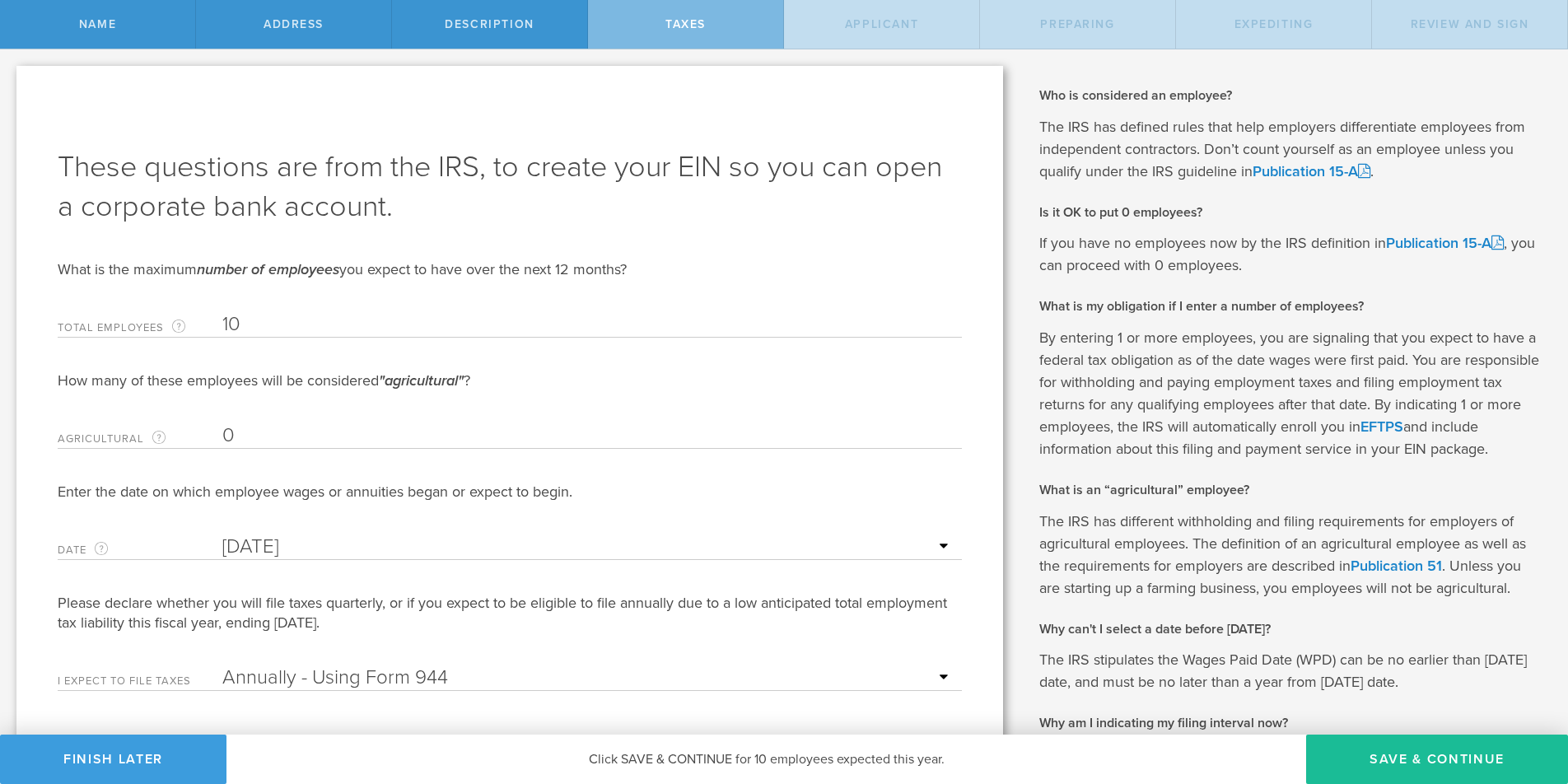
type input "10"
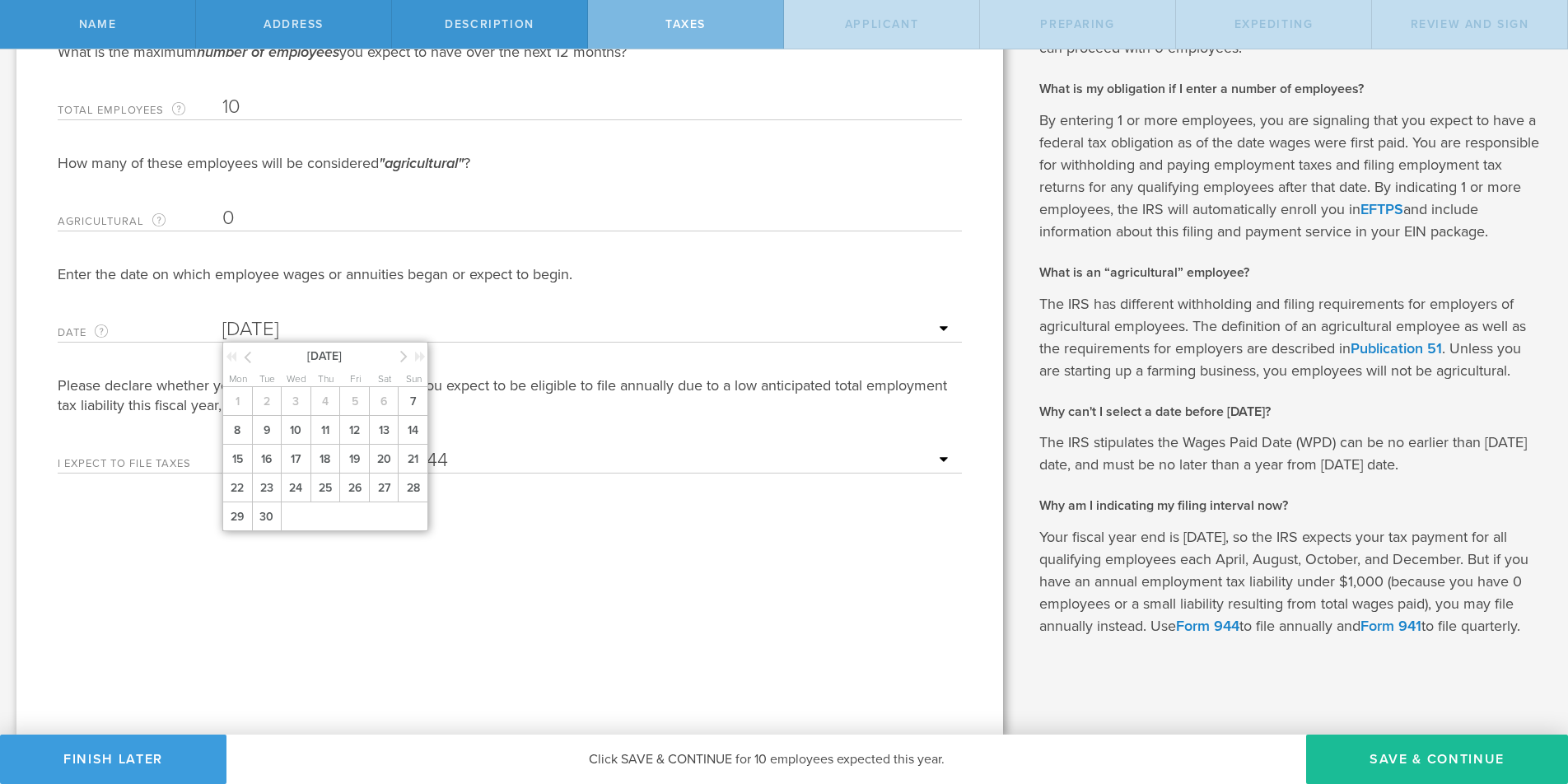
scroll to position [239, 0]
click at [272, 584] on div "These questions are from the IRS, to create your EIN so you can open a corporat…" at bounding box center [510, 291] width 987 height 886
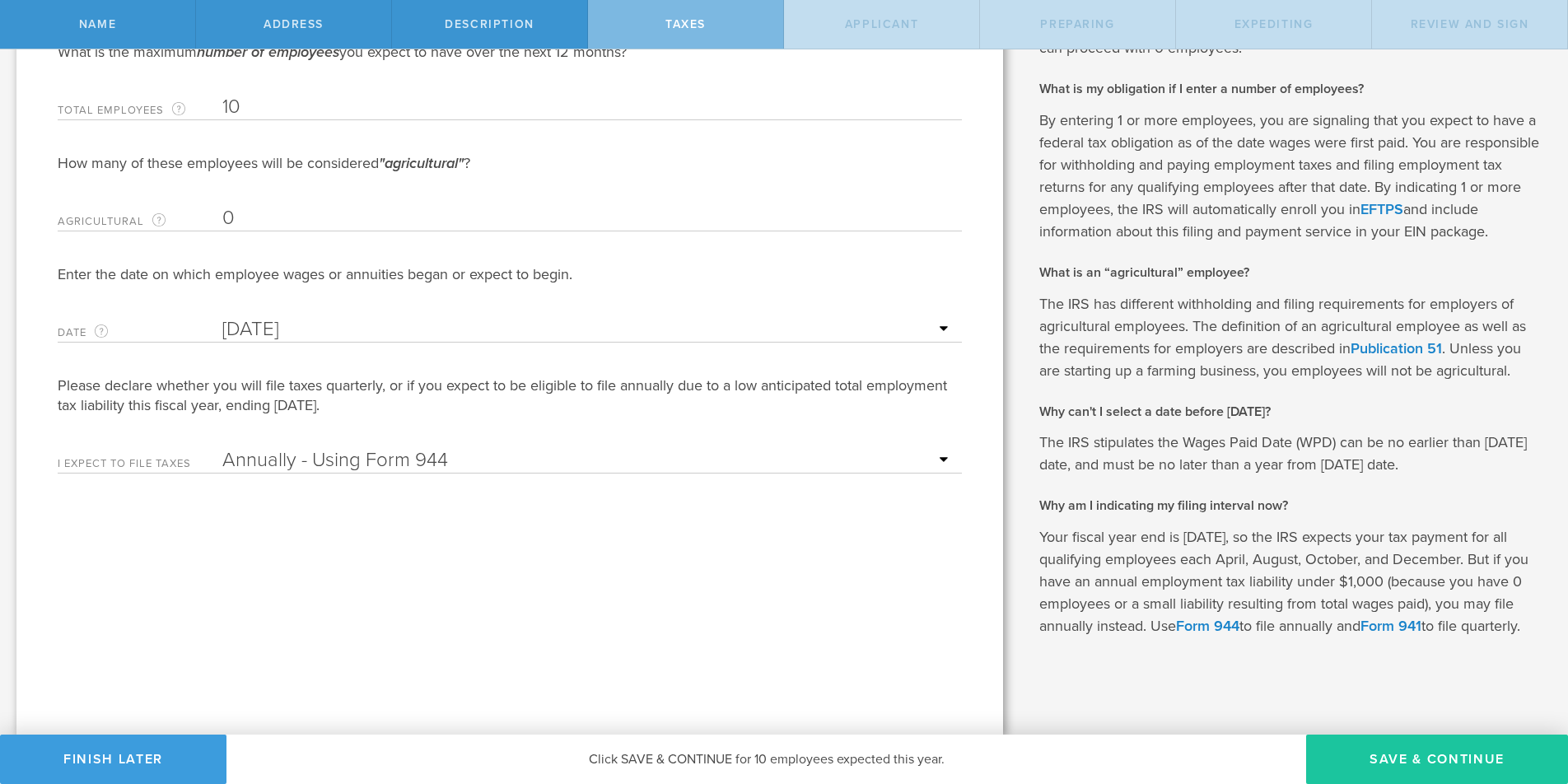
click at [1371, 756] on button "Save & Continue" at bounding box center [1437, 759] width 261 height 50
type input "CEO"
select select "US"
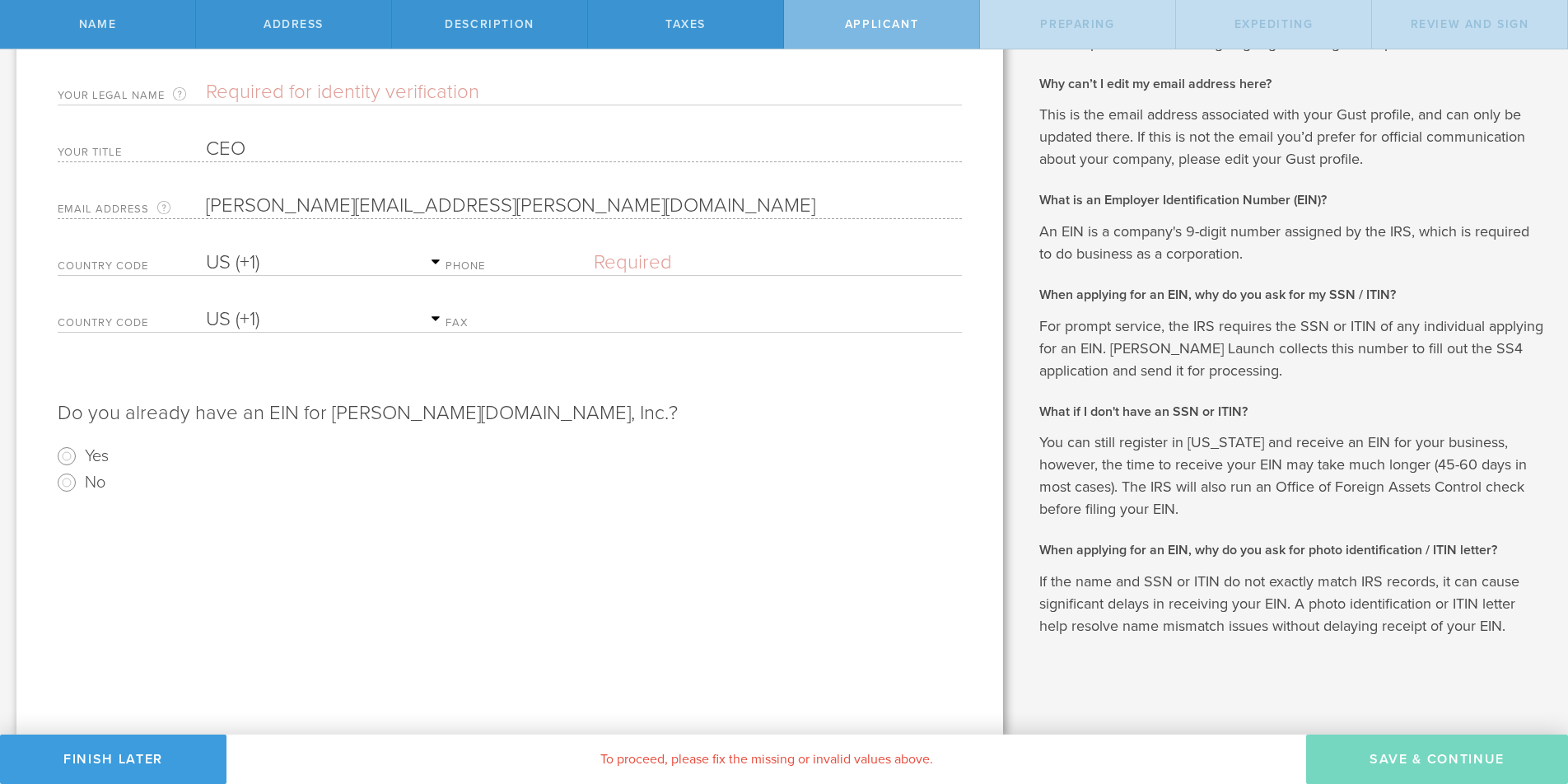
scroll to position [0, 0]
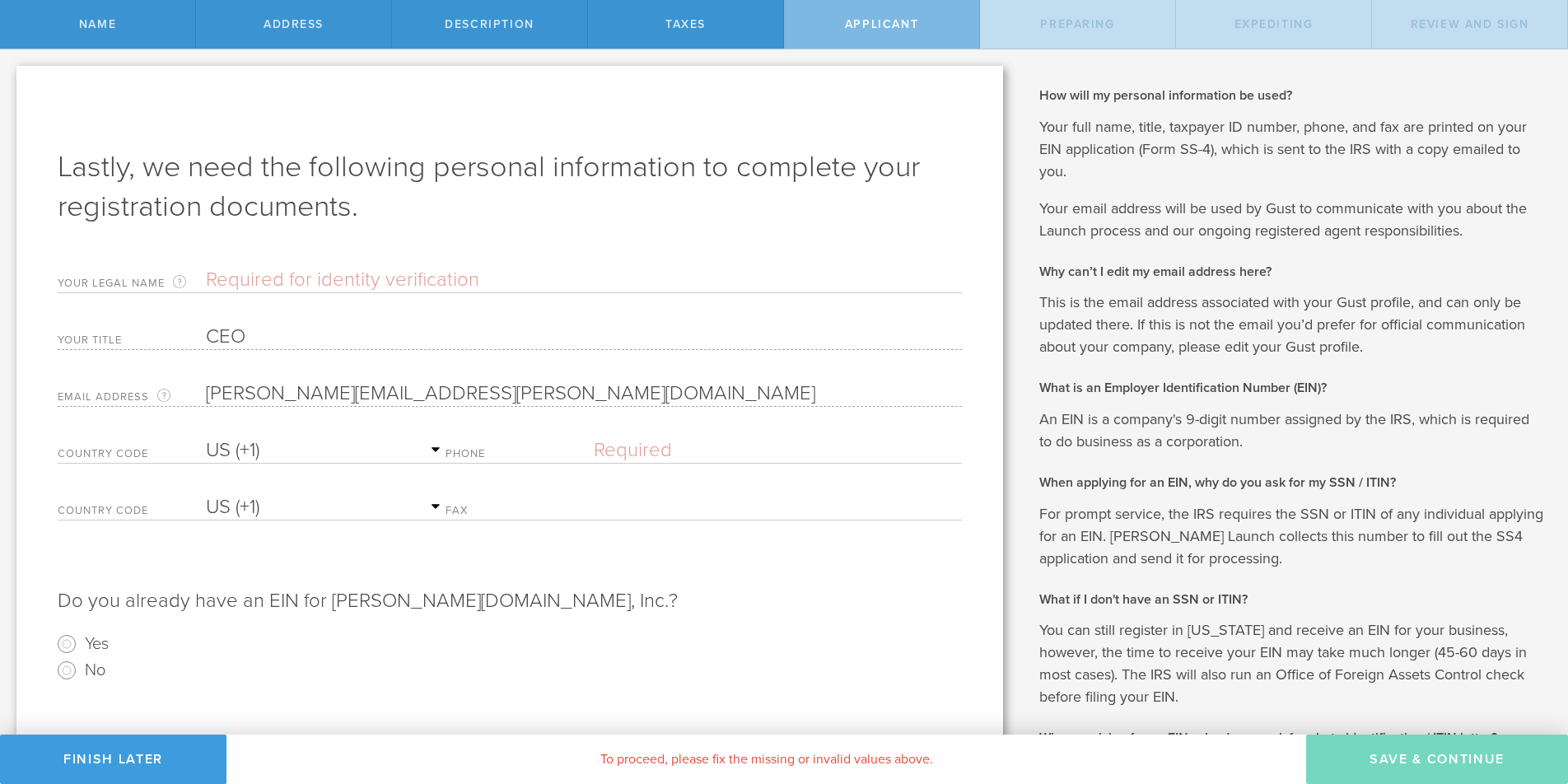
click at [450, 275] on input "text" at bounding box center [584, 279] width 757 height 25
type input "[PERSON_NAME]"
click at [496, 452] on label "Phone" at bounding box center [519, 456] width 149 height 14
click at [519, 449] on label "Phone" at bounding box center [519, 456] width 149 height 14
click at [445, 450] on select "AC (+247) AD (+376) AE (+971) AF (+93) AG (+1) AI (+1) AL (+355) AM (+374) AO (…" at bounding box center [325, 450] width 240 height 25
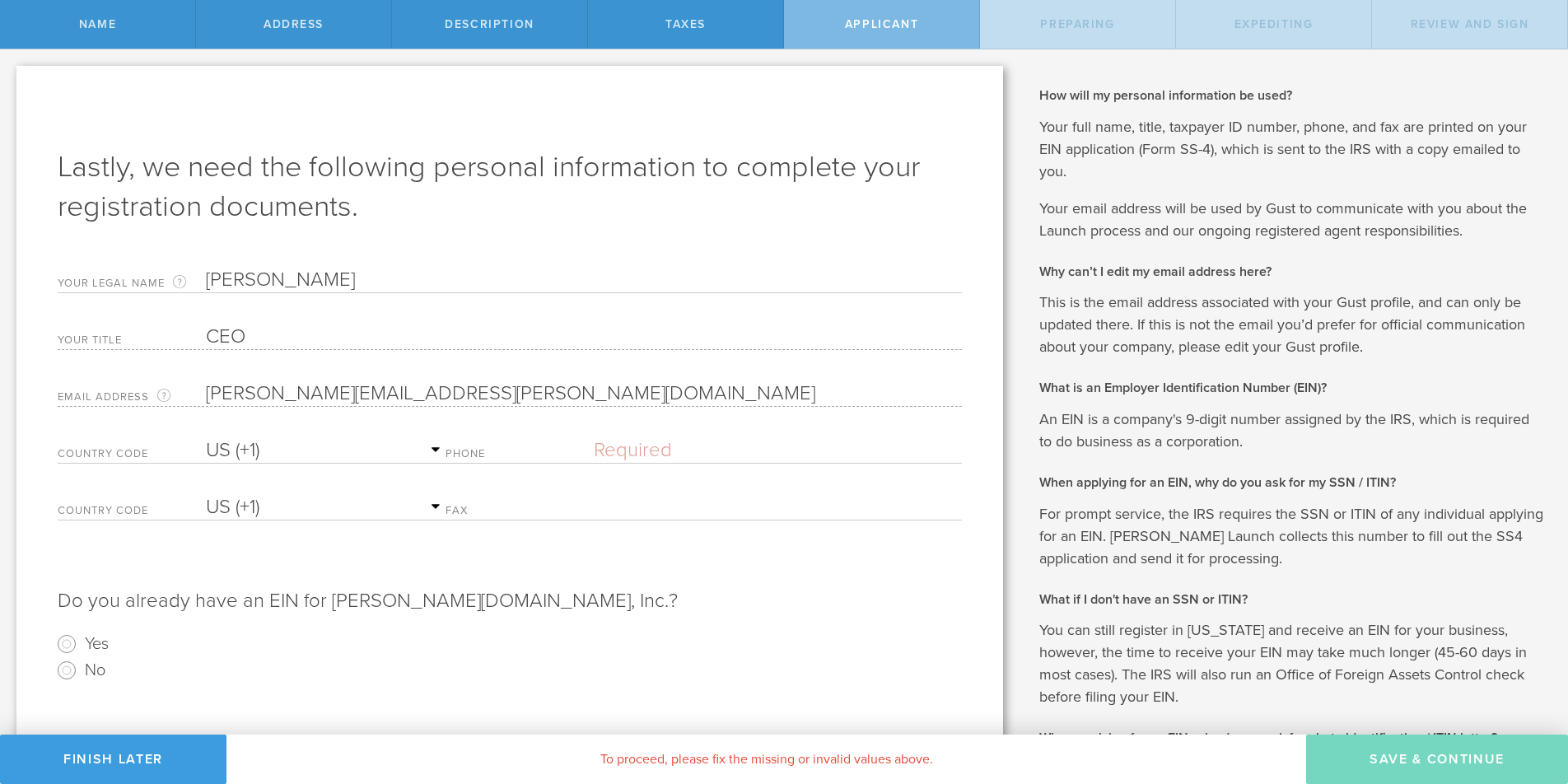
click at [206, 438] on select "AC (+247) AD (+376) AE (+971) AF (+93) AG (+1) AI (+1) AL (+355) AM (+374) AO (…" at bounding box center [325, 450] width 240 height 25
click at [641, 448] on input "text" at bounding box center [778, 450] width 368 height 25
type input "[PHONE_NUMBER]"
click at [66, 667] on input "No" at bounding box center [67, 670] width 26 height 26
radio input "true"
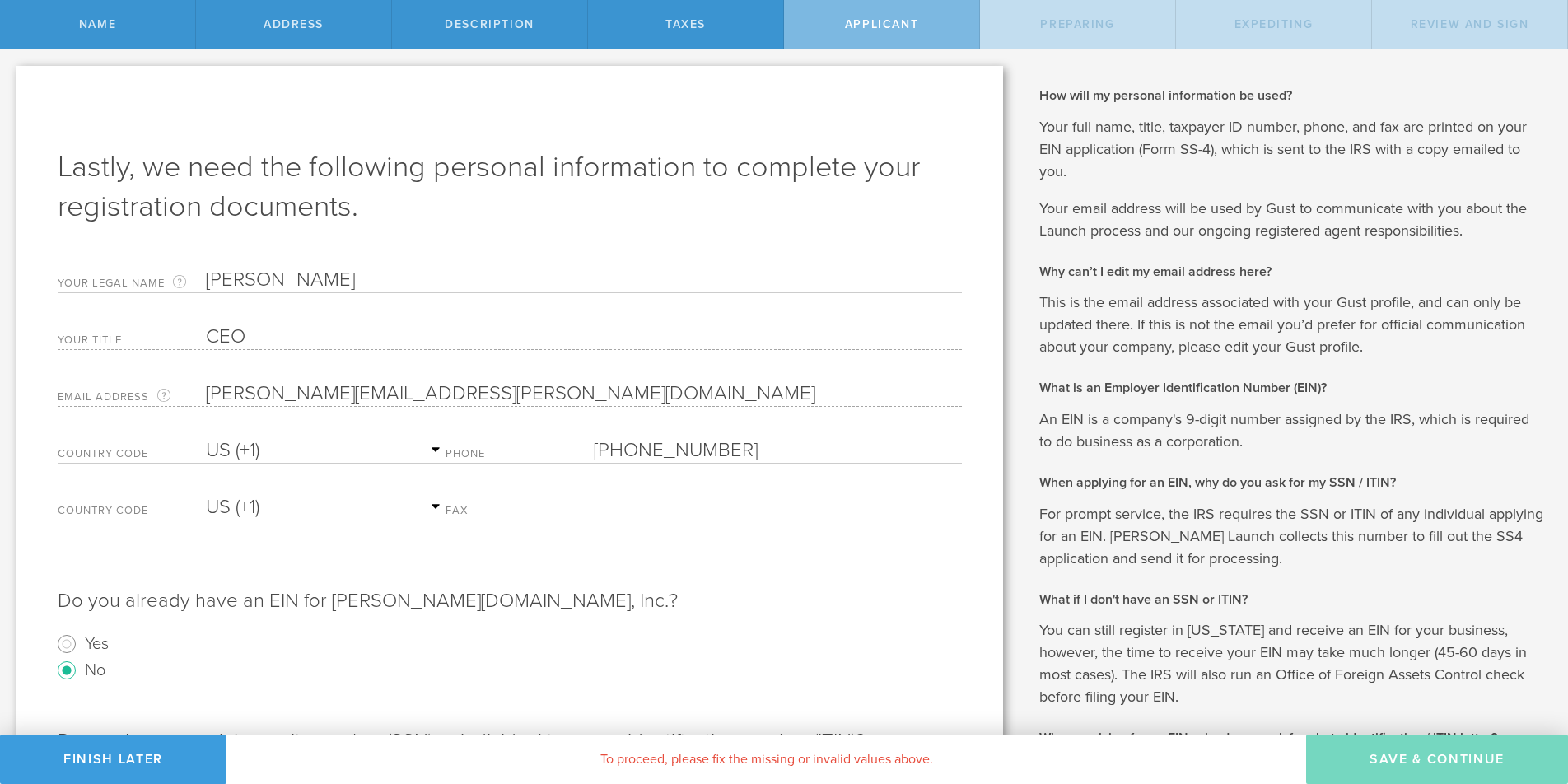
click at [645, 505] on input "text" at bounding box center [778, 507] width 368 height 25
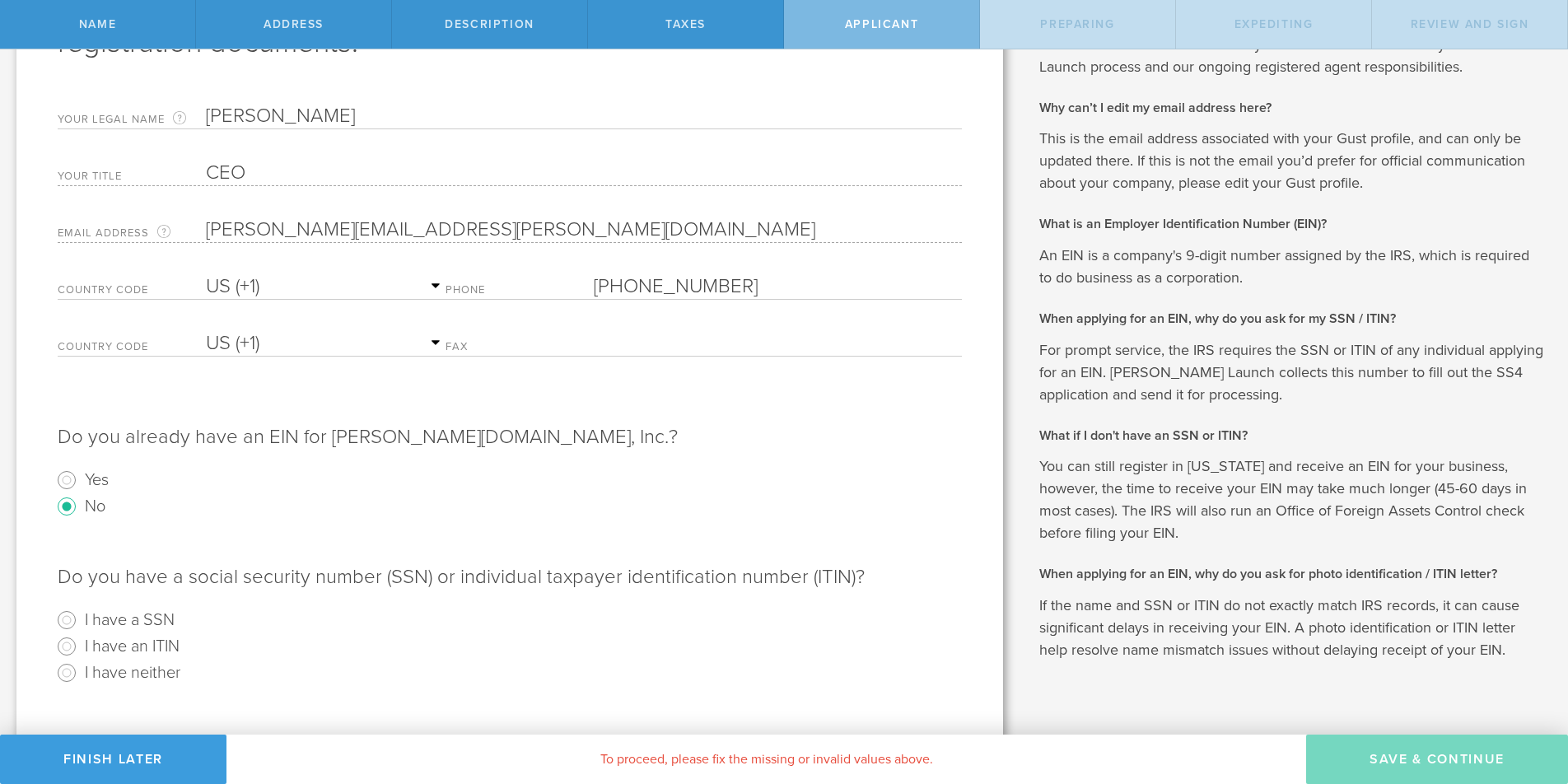
scroll to position [188, 0]
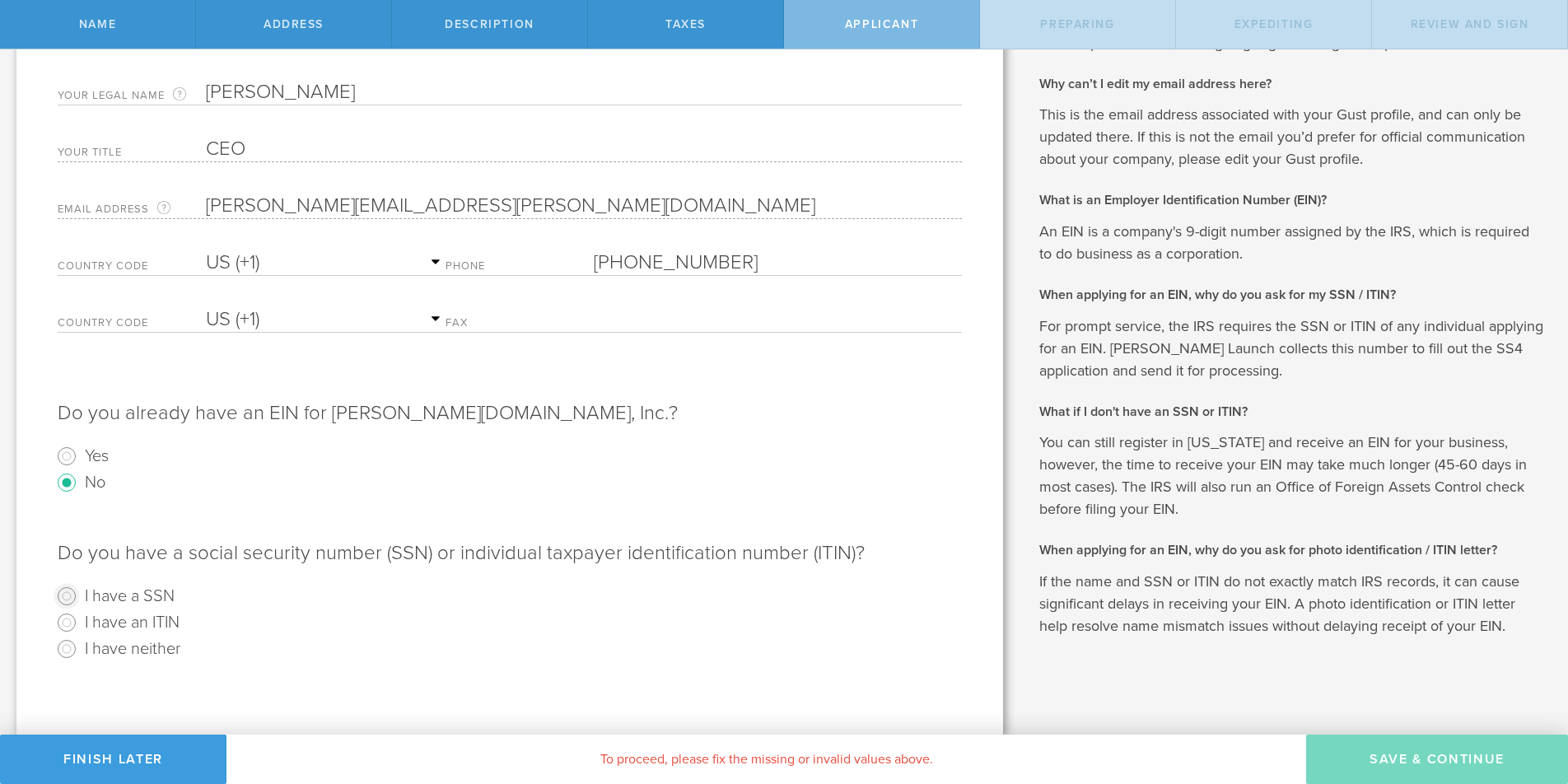
click at [68, 592] on input "I have a SSN" at bounding box center [67, 595] width 26 height 26
radio input "true"
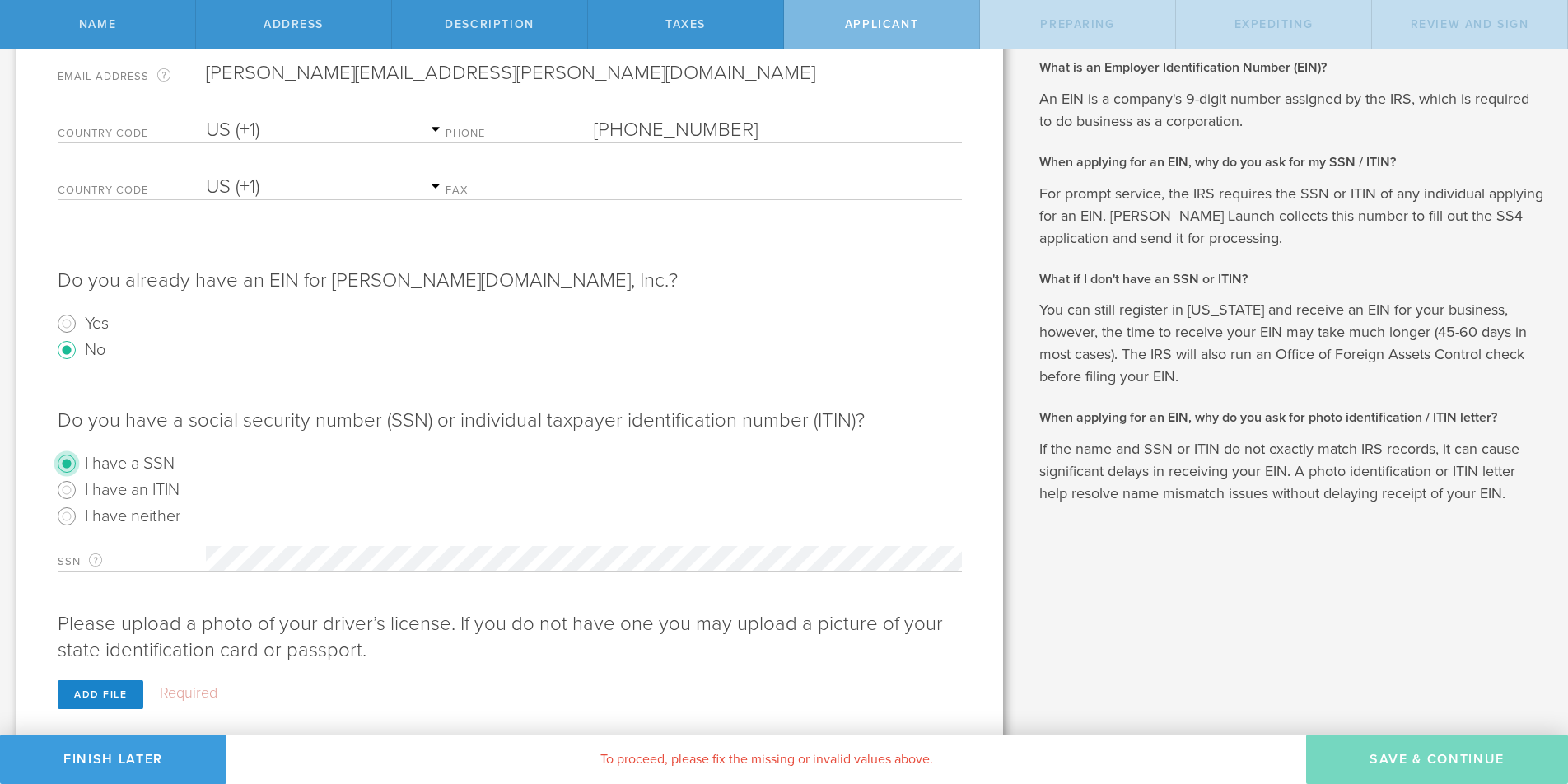
scroll to position [356, 0]
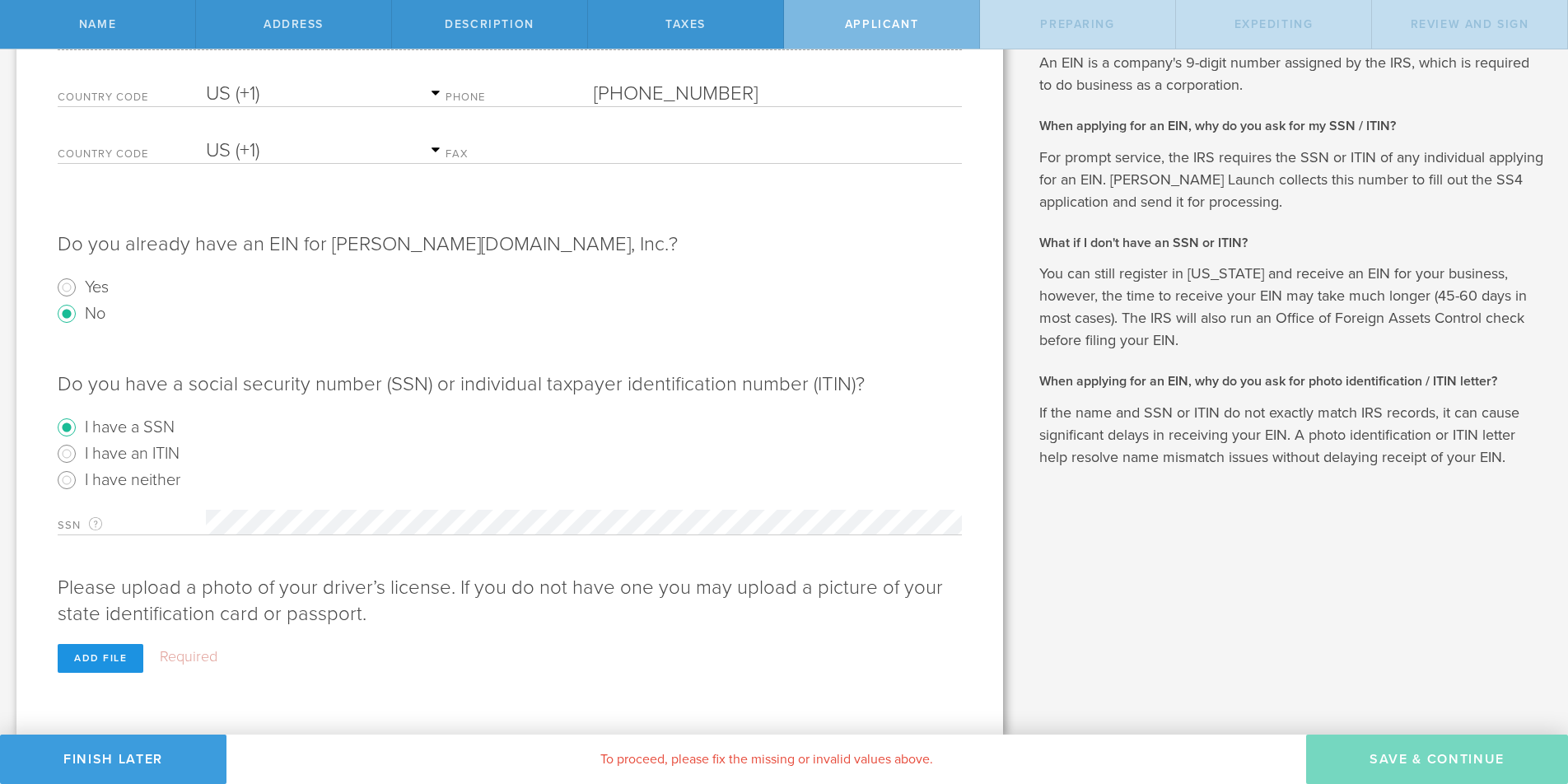
click at [87, 656] on div "Add file" at bounding box center [101, 657] width 86 height 29
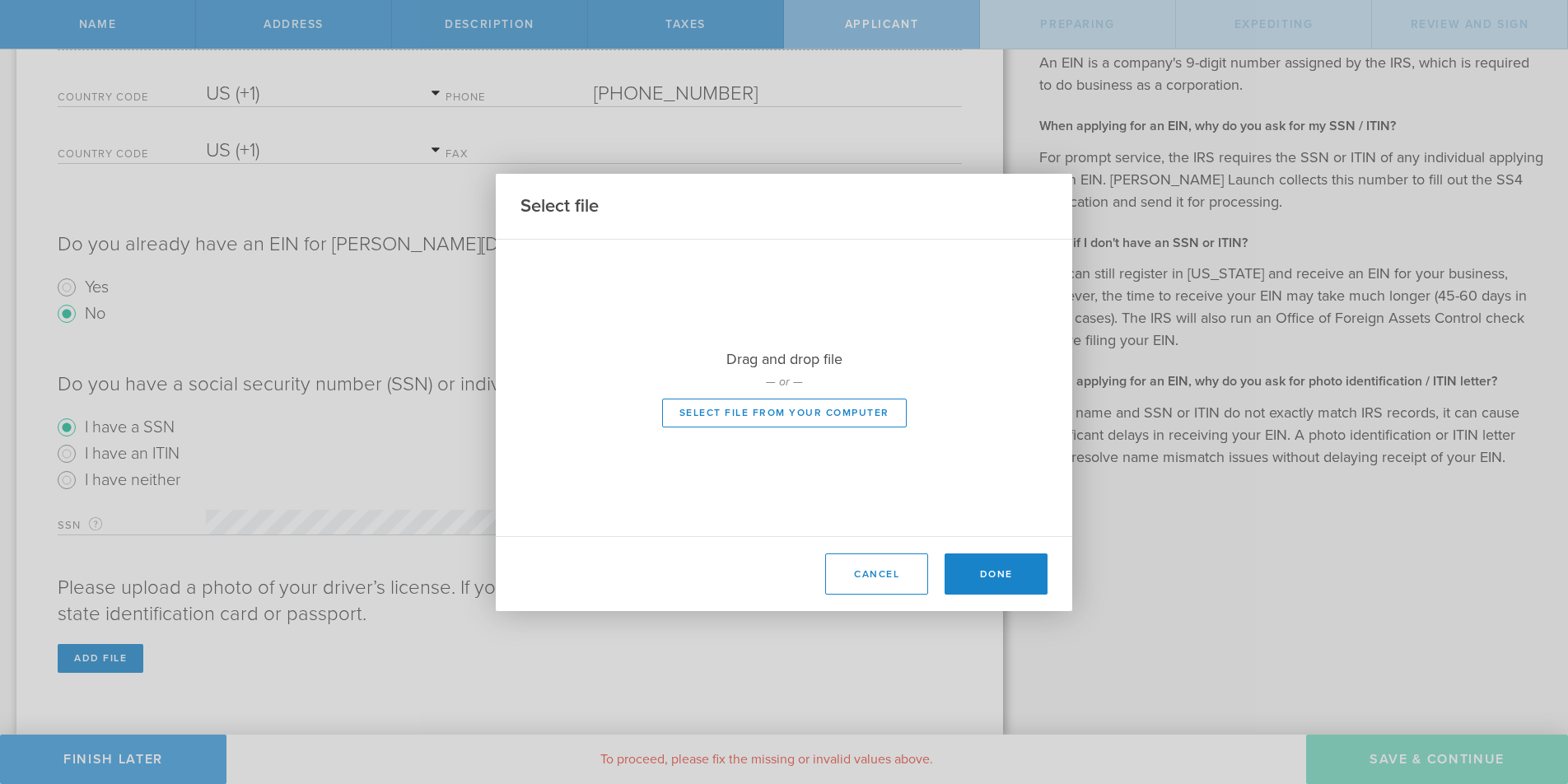
scroll to position [327, 0]
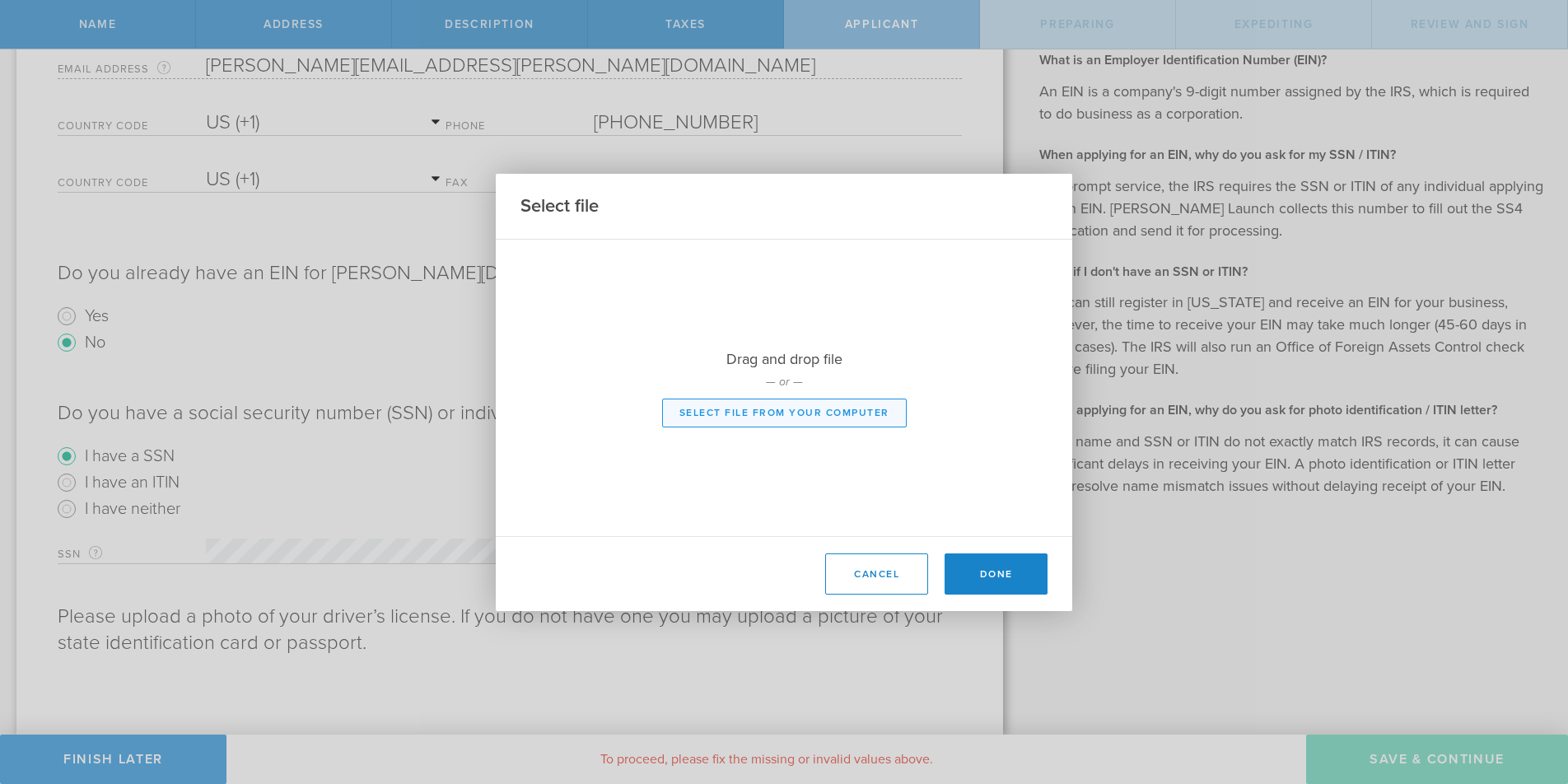
click at [784, 419] on button "Select file from your computer" at bounding box center [784, 412] width 245 height 29
type input "C:\fakepath\IMG_7175.jpg"
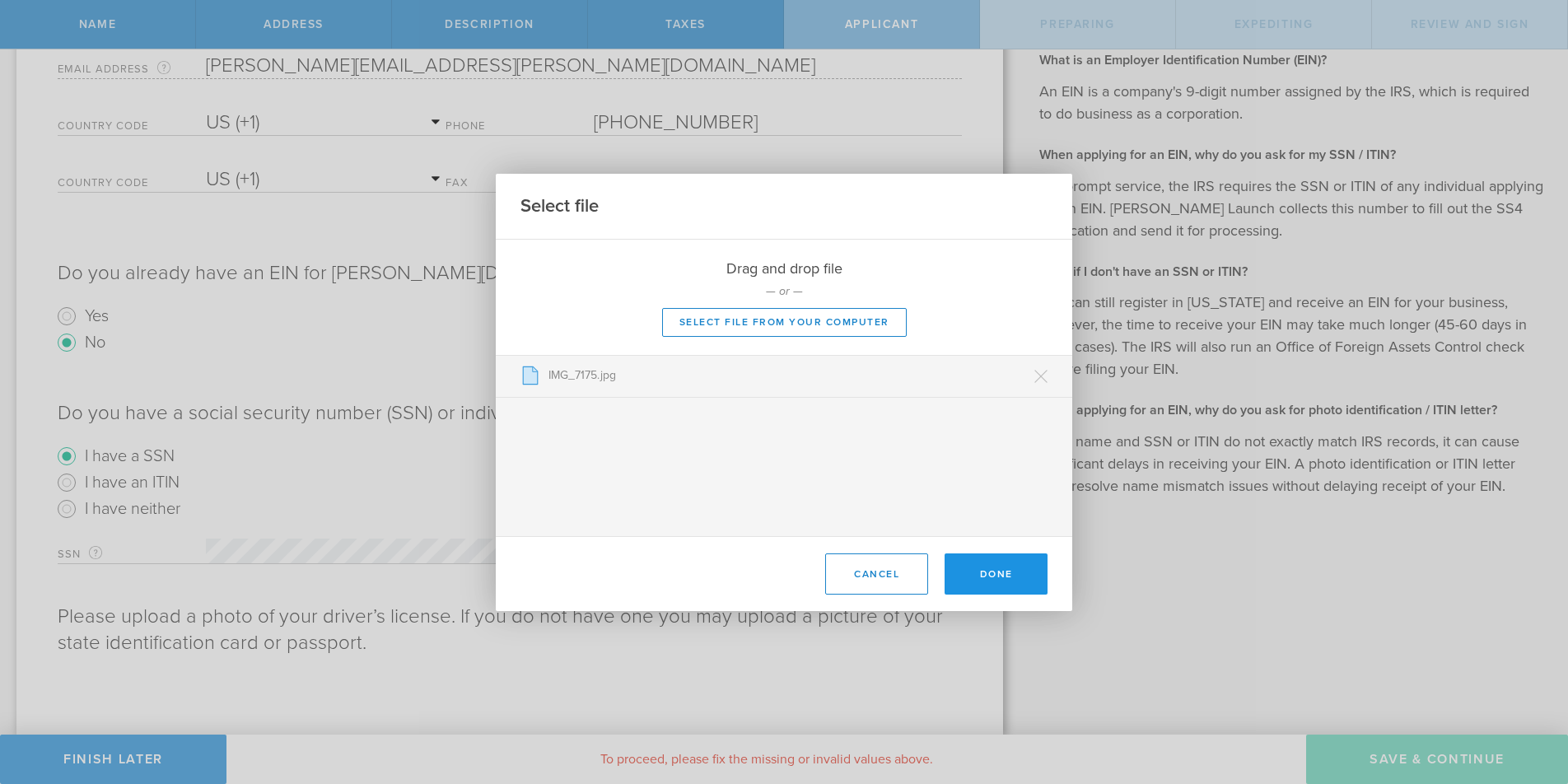
click at [997, 573] on button "Done" at bounding box center [996, 574] width 103 height 41
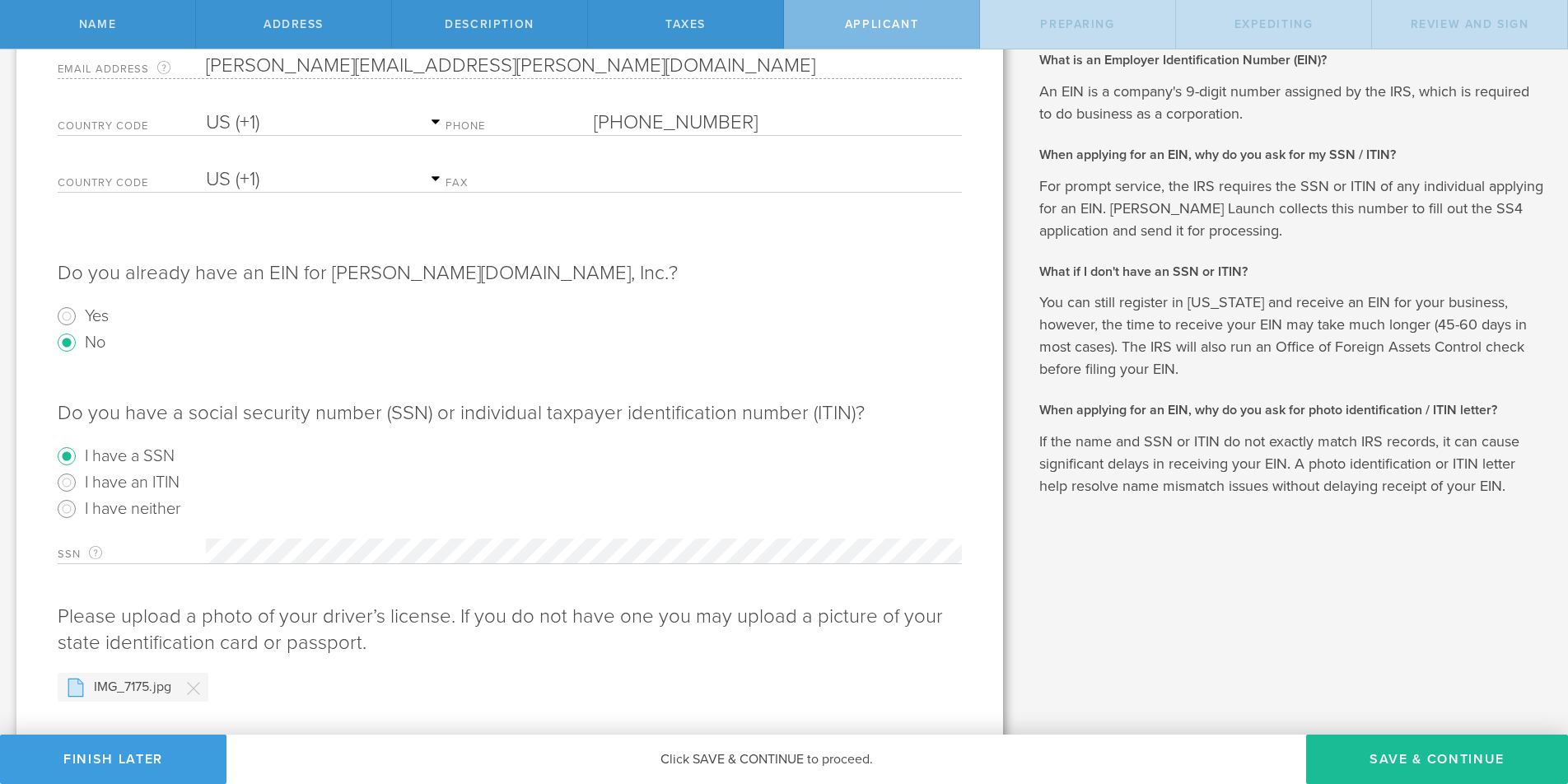
scroll to position [365, 0]
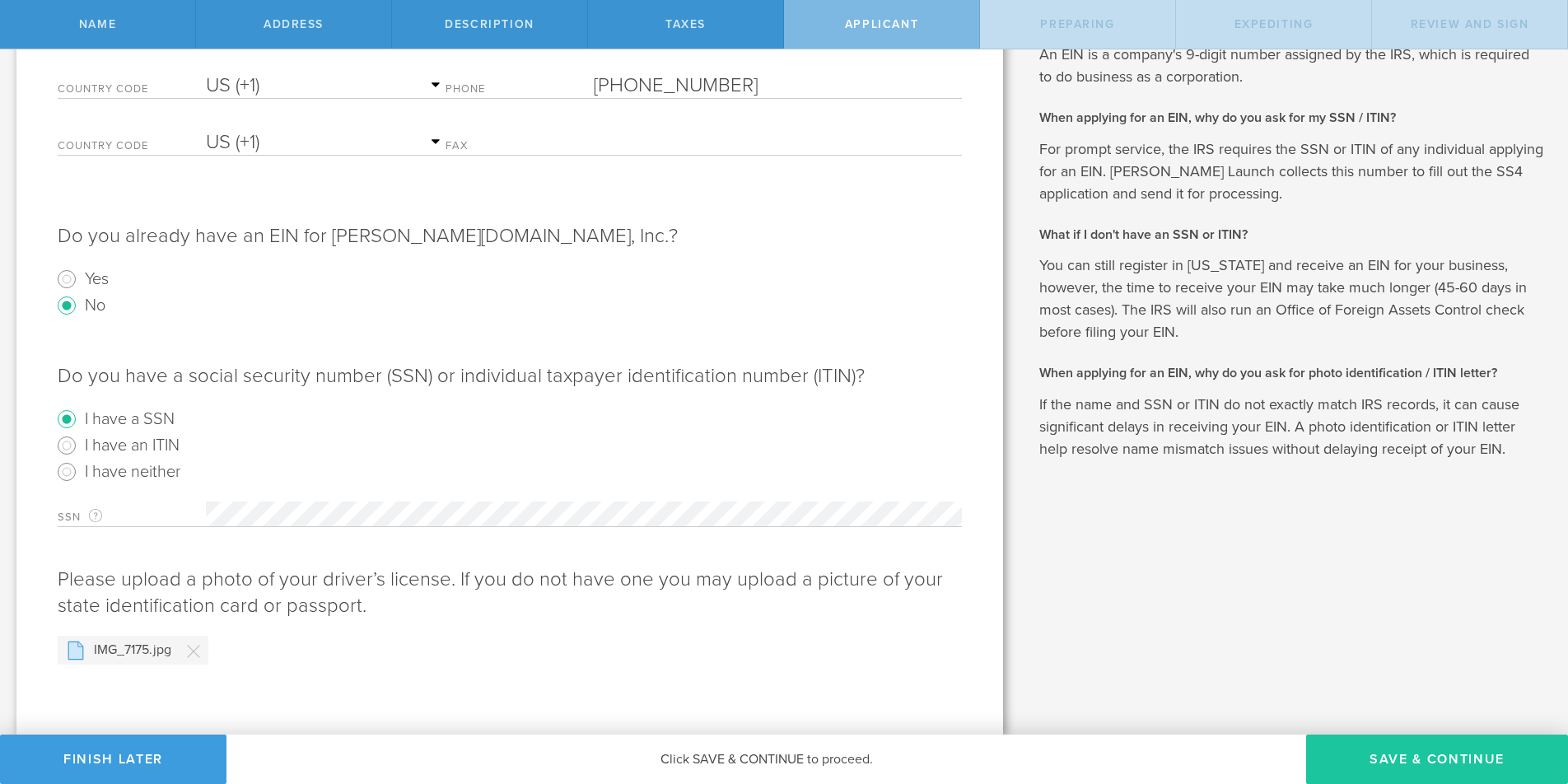
click at [1428, 751] on button "Save & Continue" at bounding box center [1437, 759] width 261 height 50
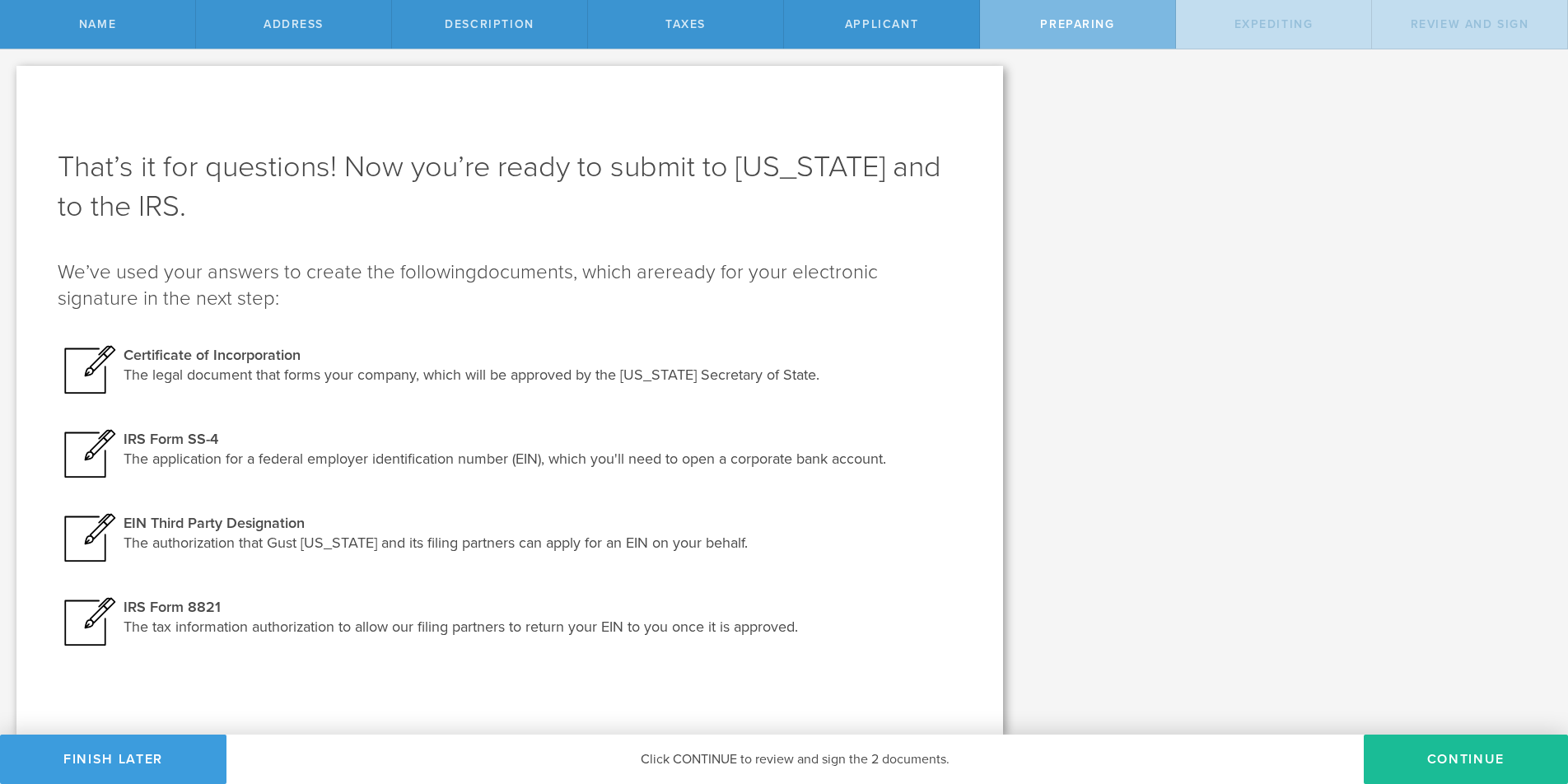
scroll to position [0, 0]
click at [1449, 751] on button "Continue" at bounding box center [1466, 759] width 205 height 50
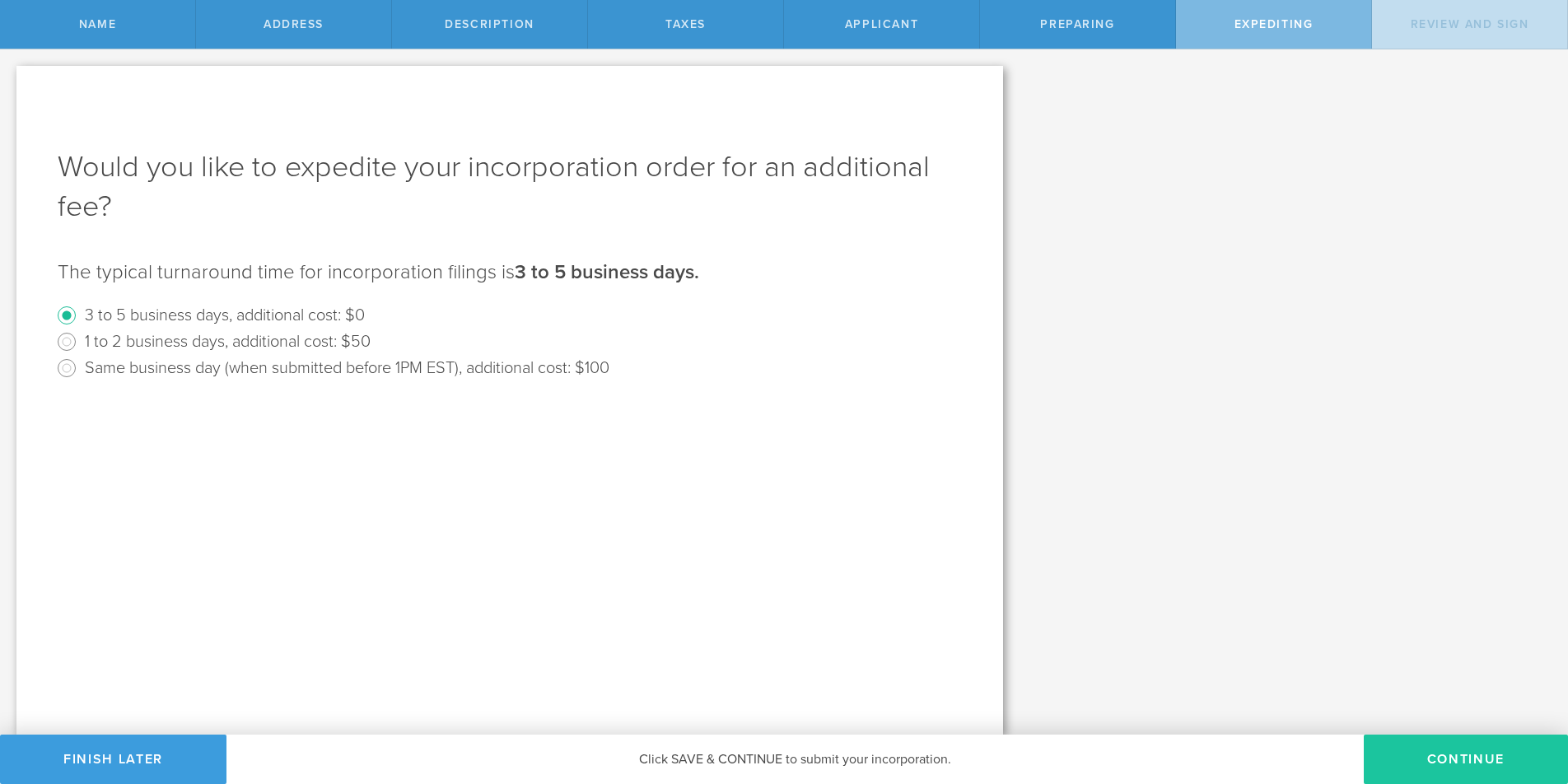
click at [1445, 763] on button "Continue" at bounding box center [1466, 759] width 205 height 50
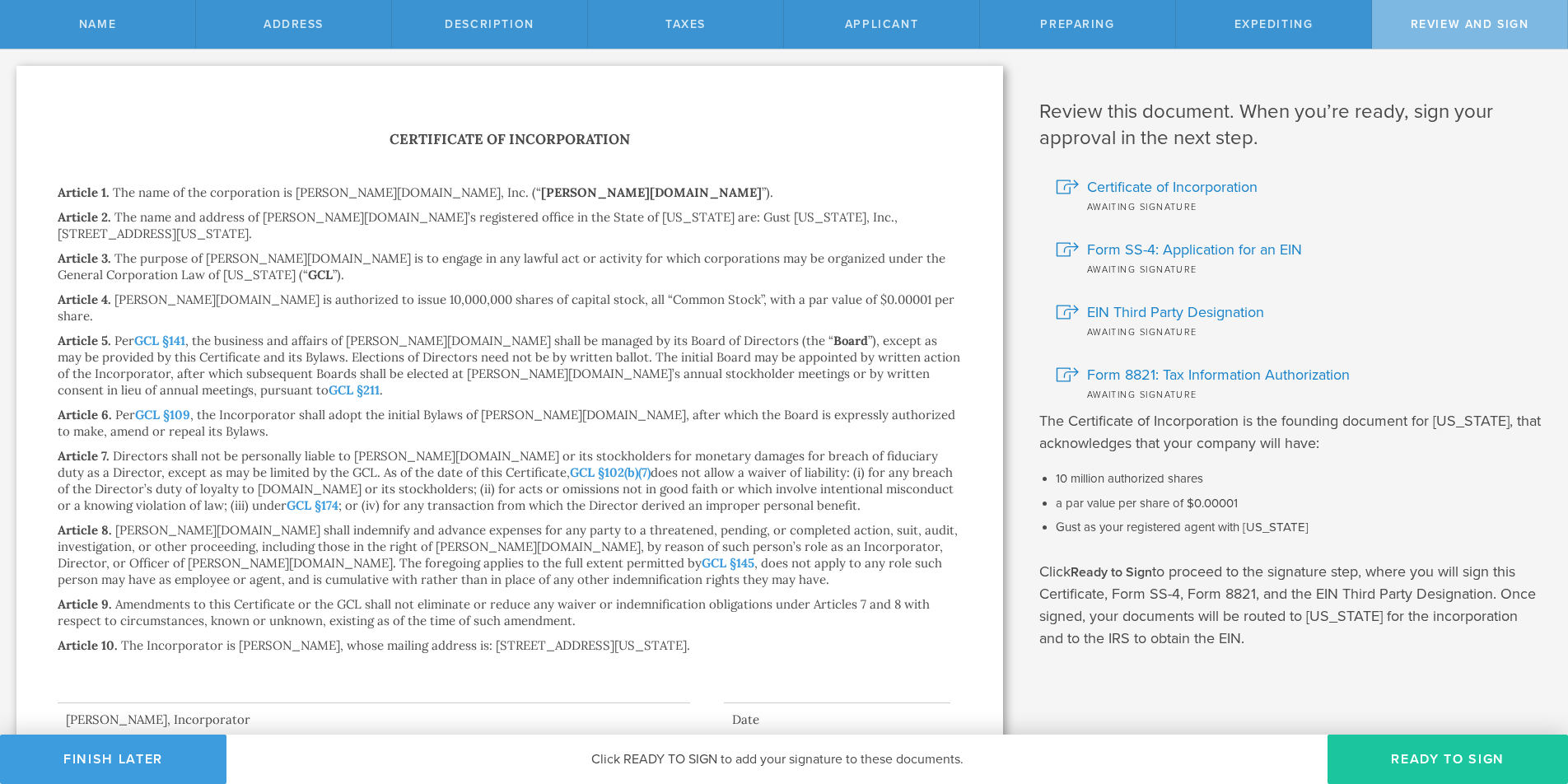
click at [1441, 761] on button "Ready to Sign" at bounding box center [1447, 759] width 241 height 50
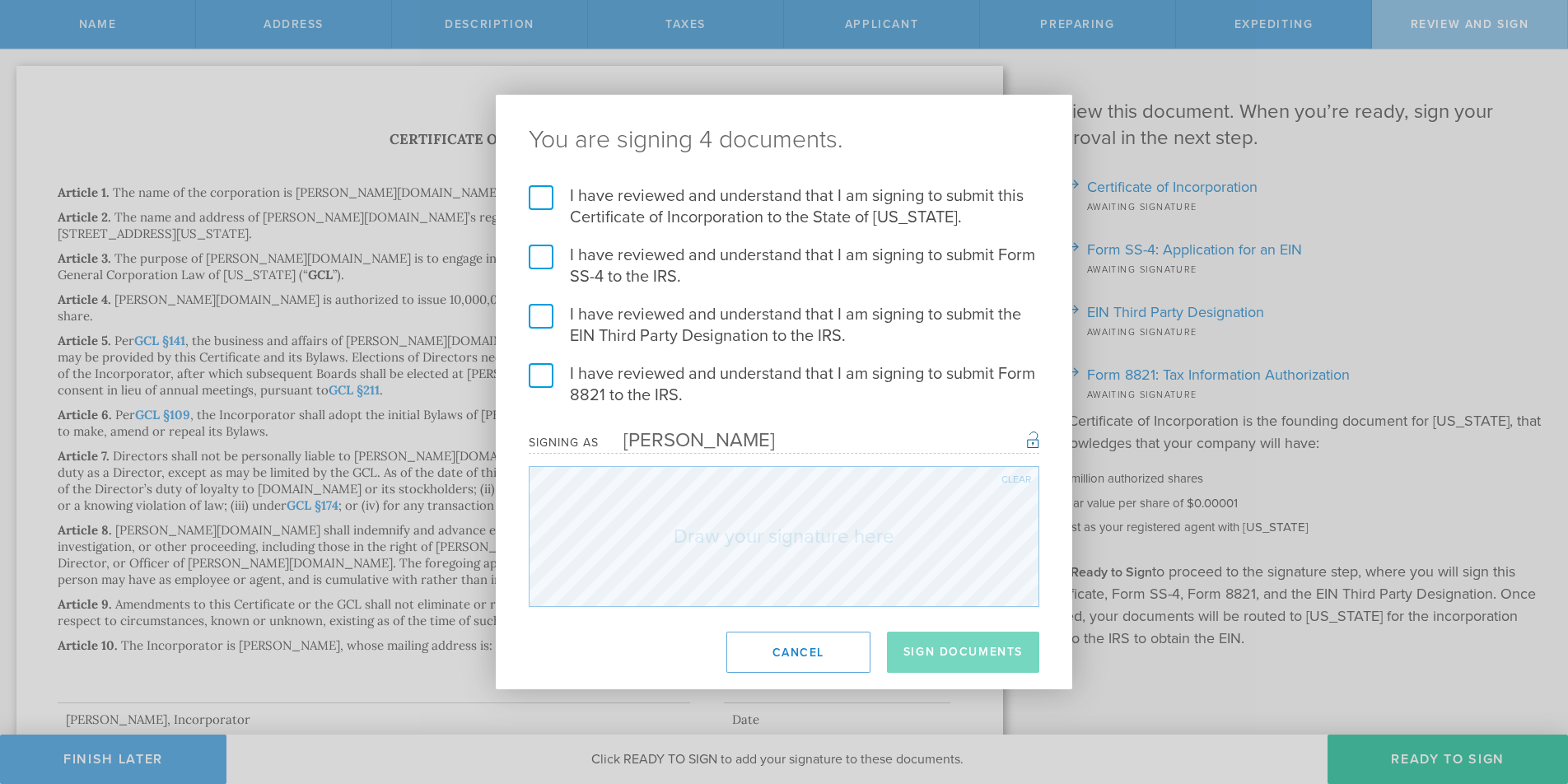
click at [540, 200] on label "I have reviewed and understand that I am signing to submit this Certificate of …" at bounding box center [784, 206] width 511 height 43
click at [0, 0] on input "I have reviewed and understand that I am signing to submit this Certificate of …" at bounding box center [0, 0] width 0 height 0
click at [540, 261] on label "I have reviewed and understand that I am signing to submit Form SS-4 to the IRS." at bounding box center [784, 265] width 511 height 43
click at [0, 0] on input "I have reviewed and understand that I am signing to submit Form SS-4 to the IRS." at bounding box center [0, 0] width 0 height 0
click at [539, 320] on label "I have reviewed and understand that I am signing to submit the EIN Third Party …" at bounding box center [784, 325] width 511 height 43
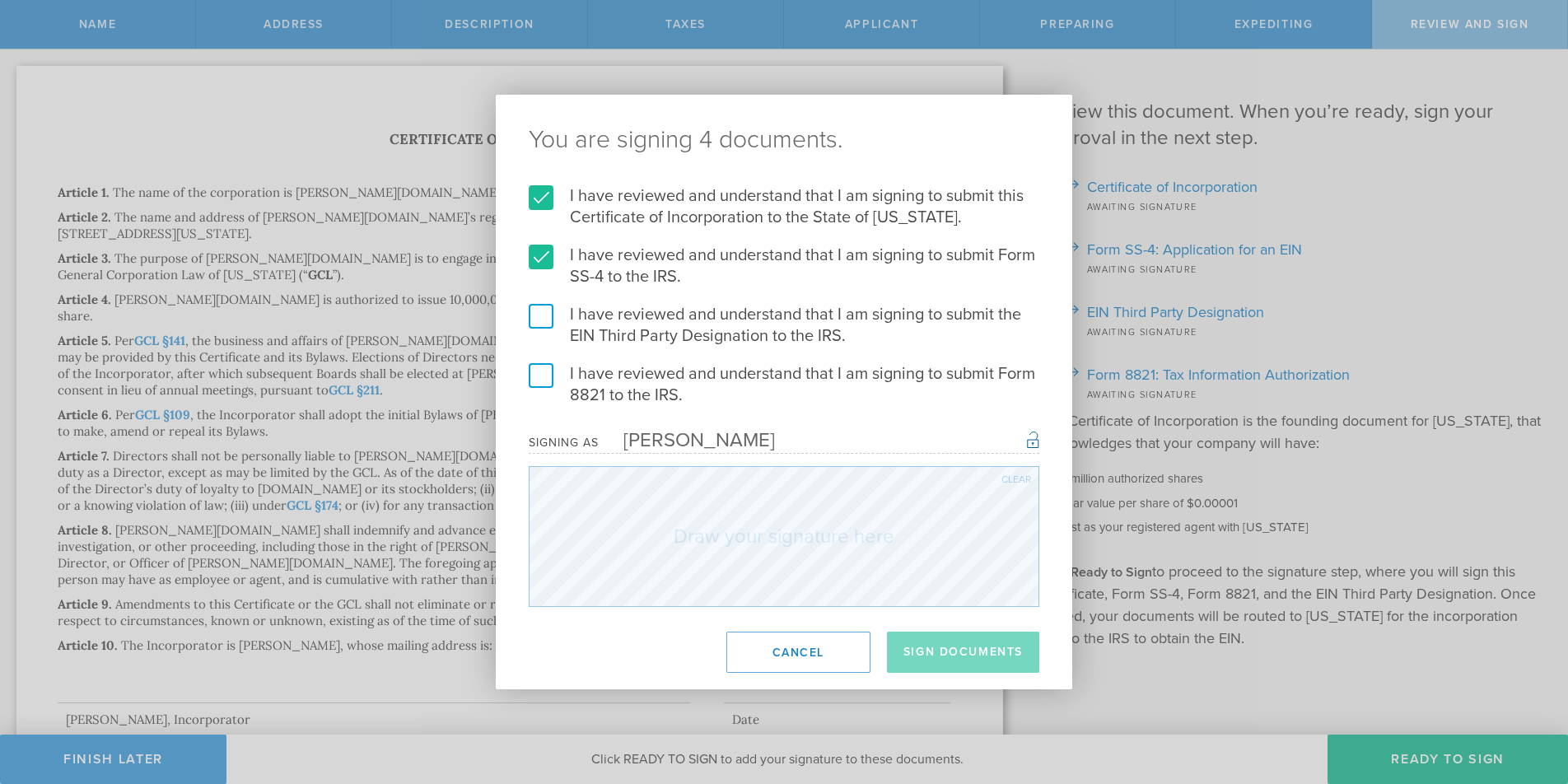
click at [0, 0] on input "I have reviewed and understand that I am signing to submit the EIN Third Party …" at bounding box center [0, 0] width 0 height 0
click at [538, 386] on label "I have reviewed and understand that I am signing to submit Form 8821 to the IRS." at bounding box center [784, 384] width 511 height 43
click at [0, 0] on input "I have reviewed and understand that I am signing to submit Form 8821 to the IRS." at bounding box center [0, 0] width 0 height 0
click at [940, 647] on button "Sign Documents" at bounding box center [963, 651] width 153 height 41
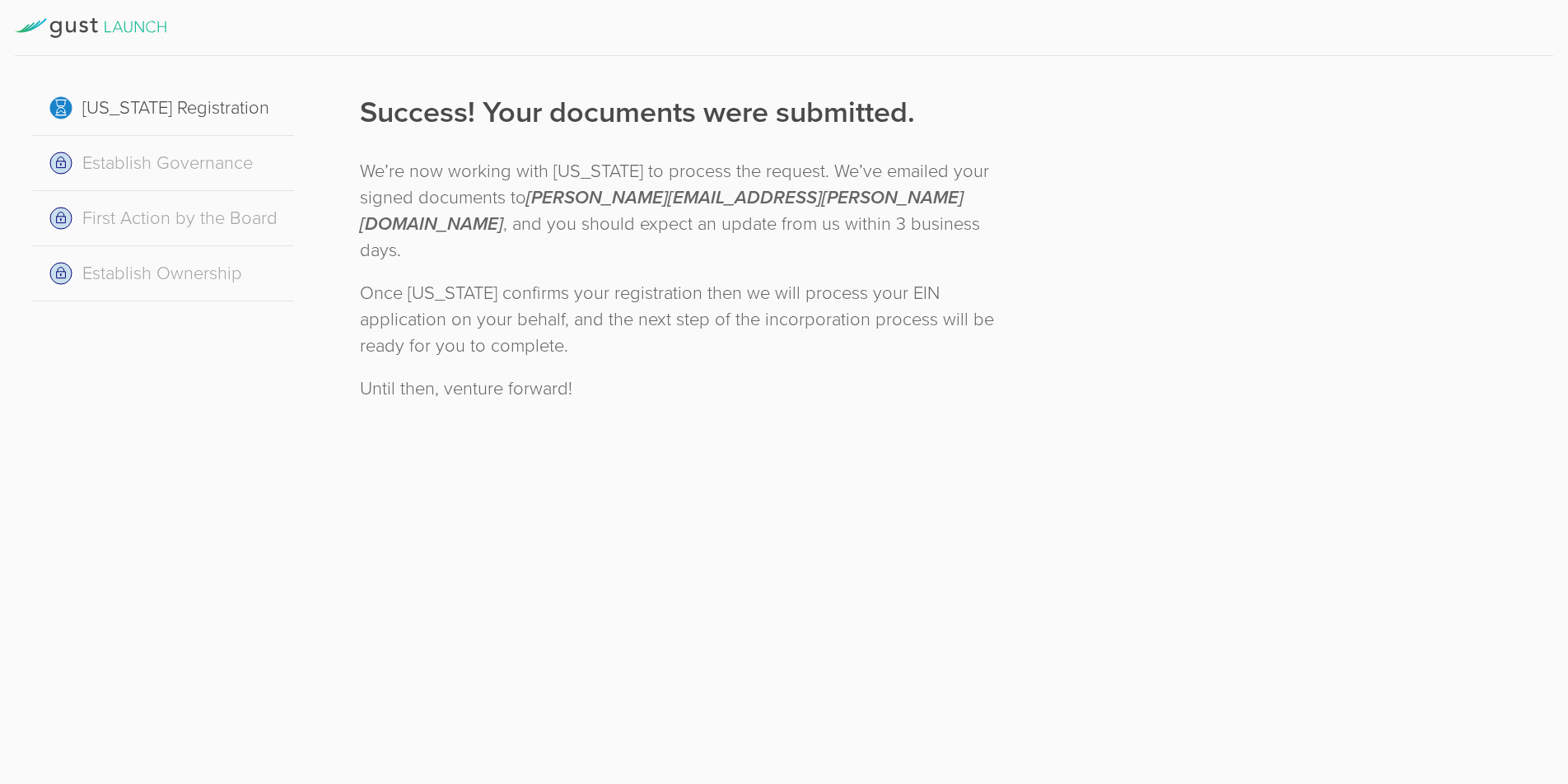
click at [623, 335] on div "Success! Your documents were submitted. We’re now working with [US_STATE] to pr…" at bounding box center [691, 246] width 662 height 309
